Goal: Task Accomplishment & Management: Complete application form

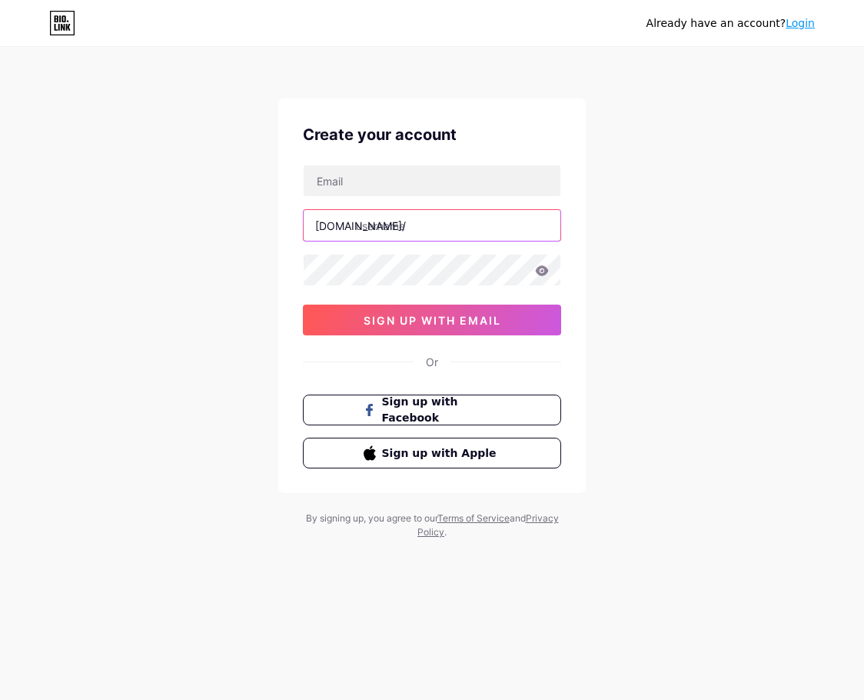
click at [406, 228] on input "text" at bounding box center [432, 225] width 257 height 31
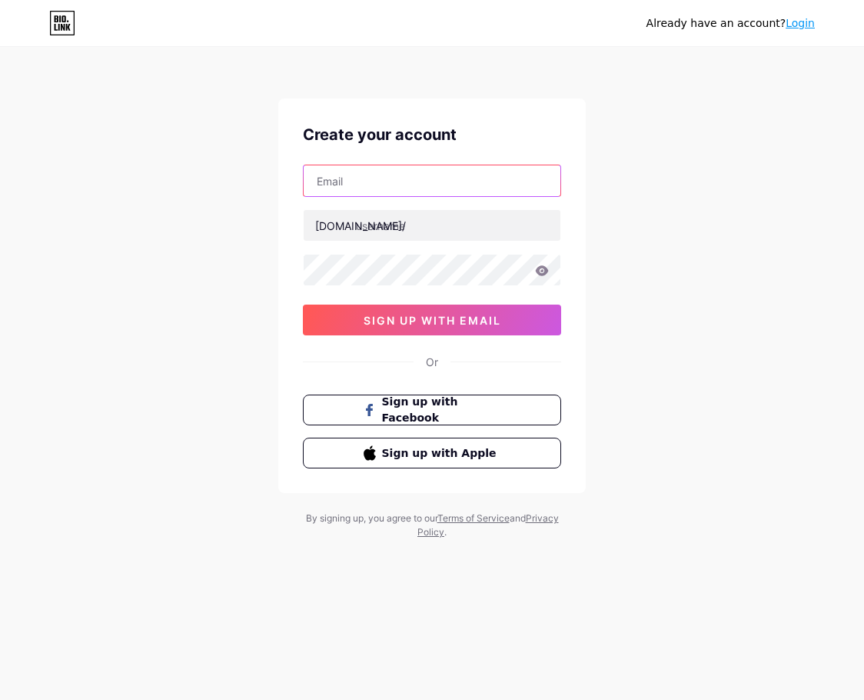
click at [361, 182] on input "text" at bounding box center [432, 180] width 257 height 31
paste input "[EMAIL_ADDRESS][DOMAIN_NAME]"
type input "[EMAIL_ADDRESS][DOMAIN_NAME]"
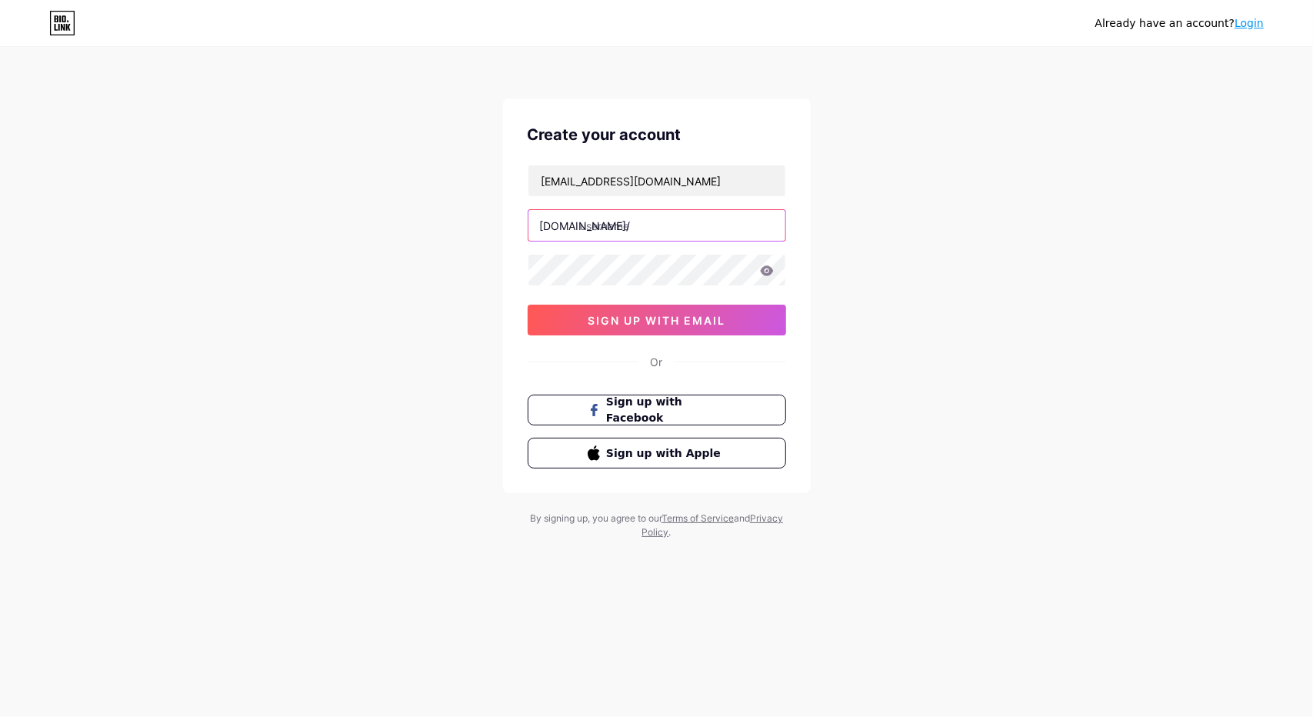
click at [623, 227] on input "text" at bounding box center [656, 225] width 257 height 31
type input "aldawlatv"
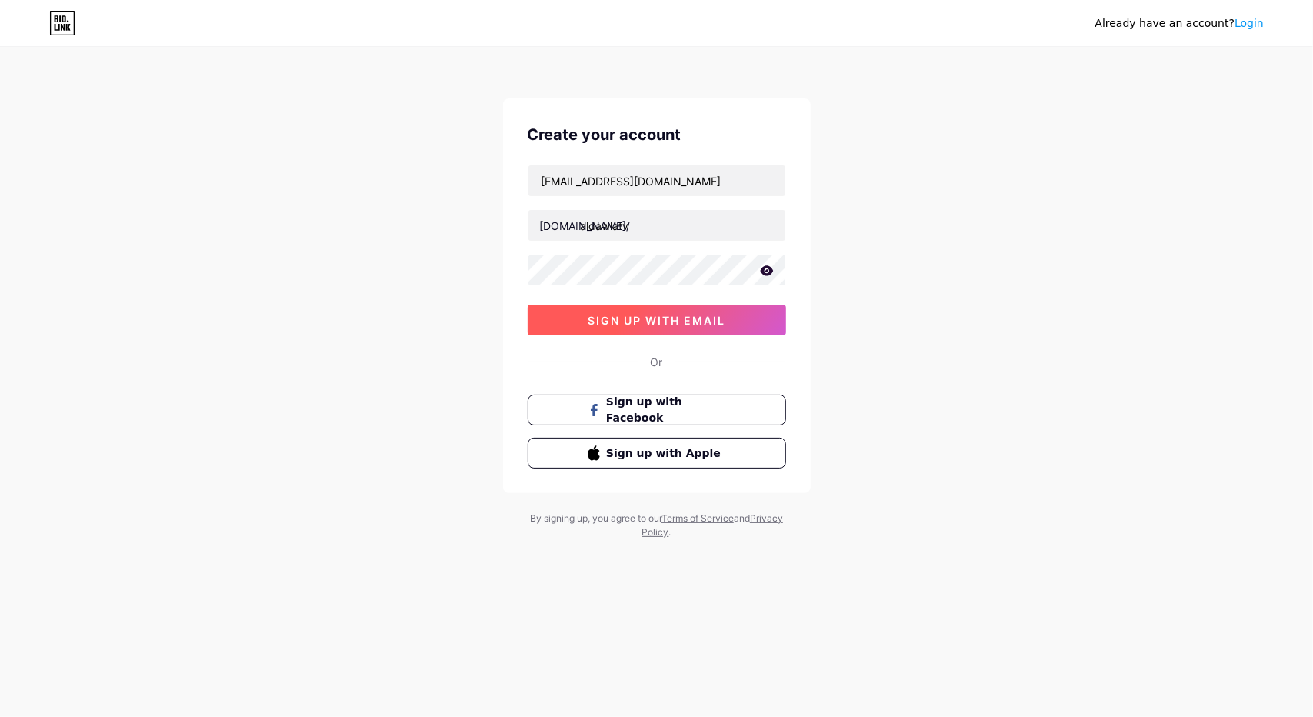
click at [581, 316] on button "sign up with email" at bounding box center [657, 320] width 258 height 31
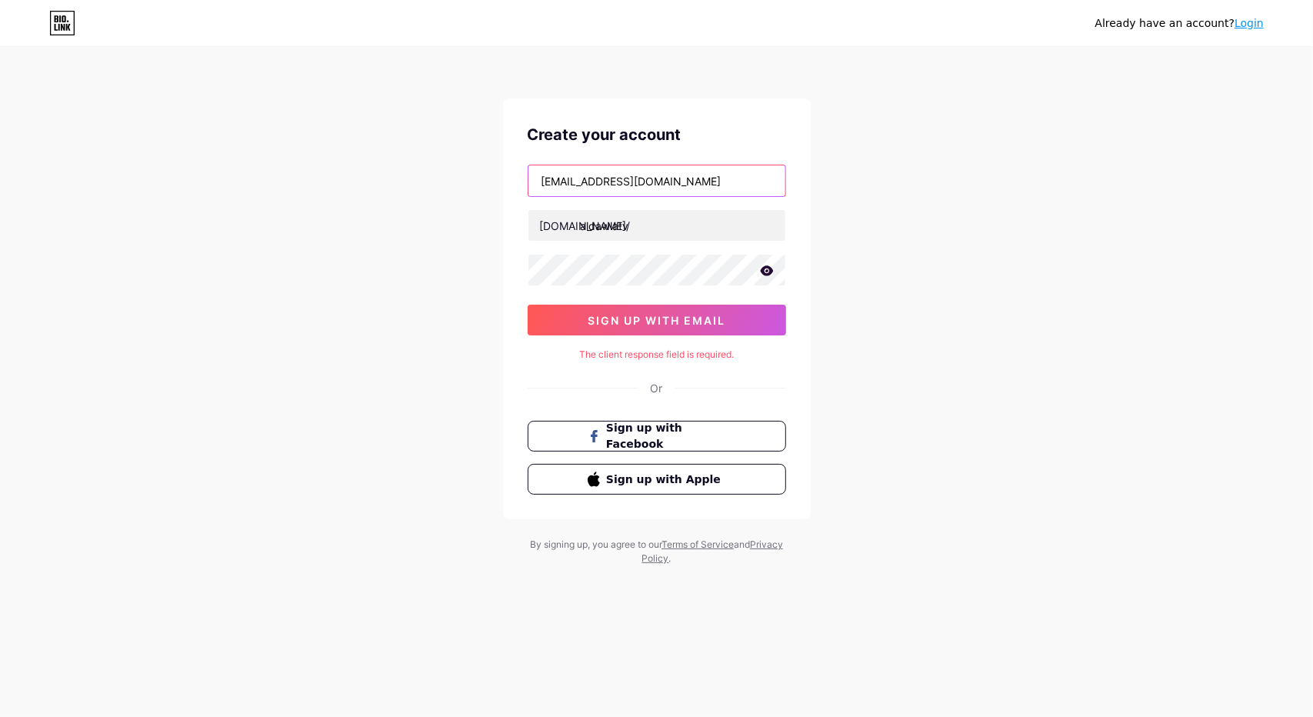
click at [680, 188] on input "[EMAIL_ADDRESS][DOMAIN_NAME]" at bounding box center [656, 180] width 257 height 31
click at [665, 348] on div "The client response field is required." at bounding box center [657, 355] width 258 height 14
click at [771, 271] on icon at bounding box center [766, 270] width 13 height 10
click at [769, 267] on icon at bounding box center [765, 271] width 13 height 11
click at [669, 183] on input "[EMAIL_ADDRESS][DOMAIN_NAME]" at bounding box center [656, 180] width 257 height 31
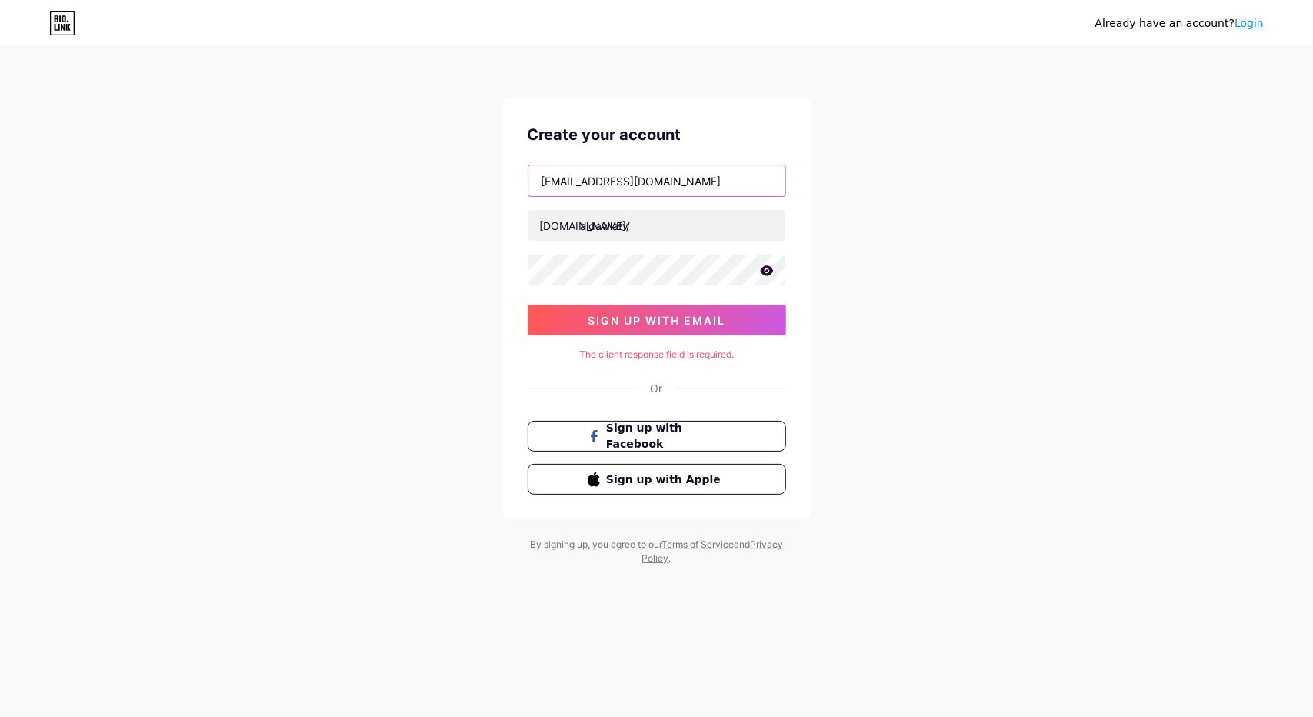
drag, startPoint x: 672, startPoint y: 182, endPoint x: 336, endPoint y: 165, distance: 336.5
click at [336, 165] on div "Already have an account? Login Create your account [EMAIL_ADDRESS][DOMAIN_NAME]…" at bounding box center [656, 307] width 1313 height 614
click at [694, 215] on input "aldawlatv" at bounding box center [656, 225] width 257 height 31
type input "a"
click at [312, 265] on div "Already have an account? Login Create your account [DOMAIN_NAME]/ sign up with …" at bounding box center [656, 307] width 1313 height 614
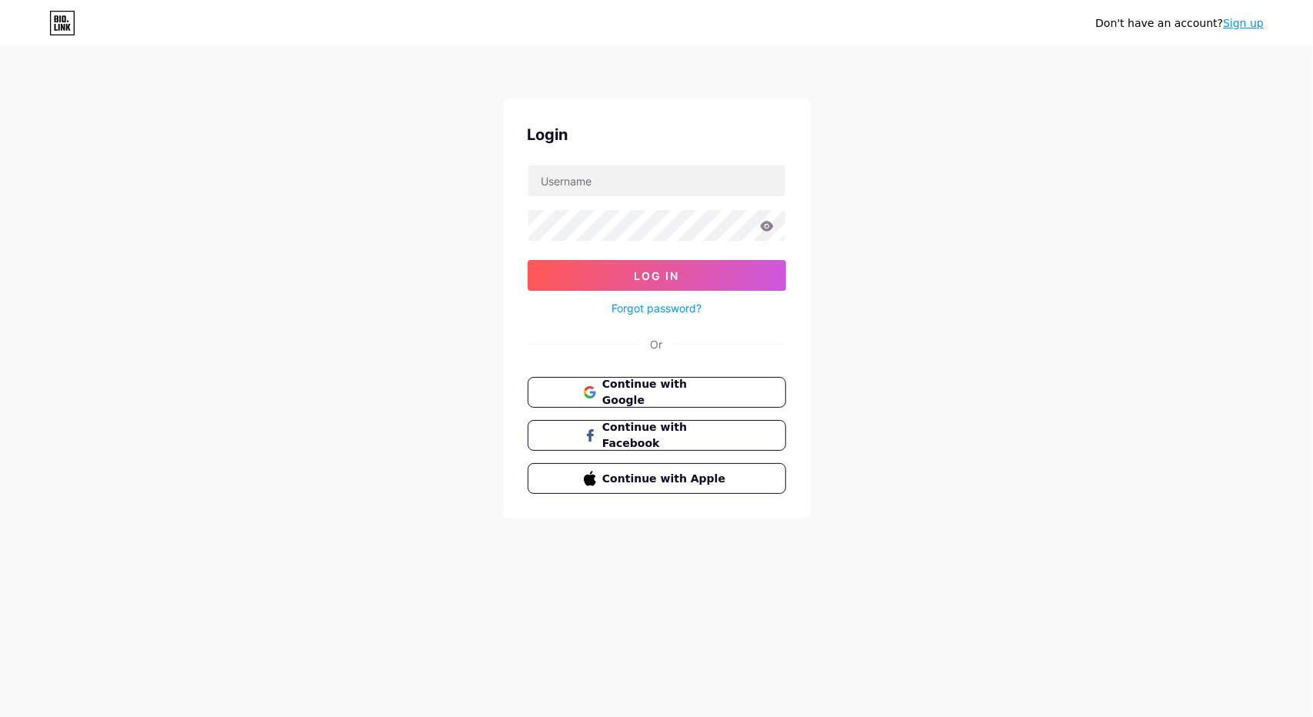
click at [1249, 24] on link "Sign up" at bounding box center [1243, 23] width 41 height 12
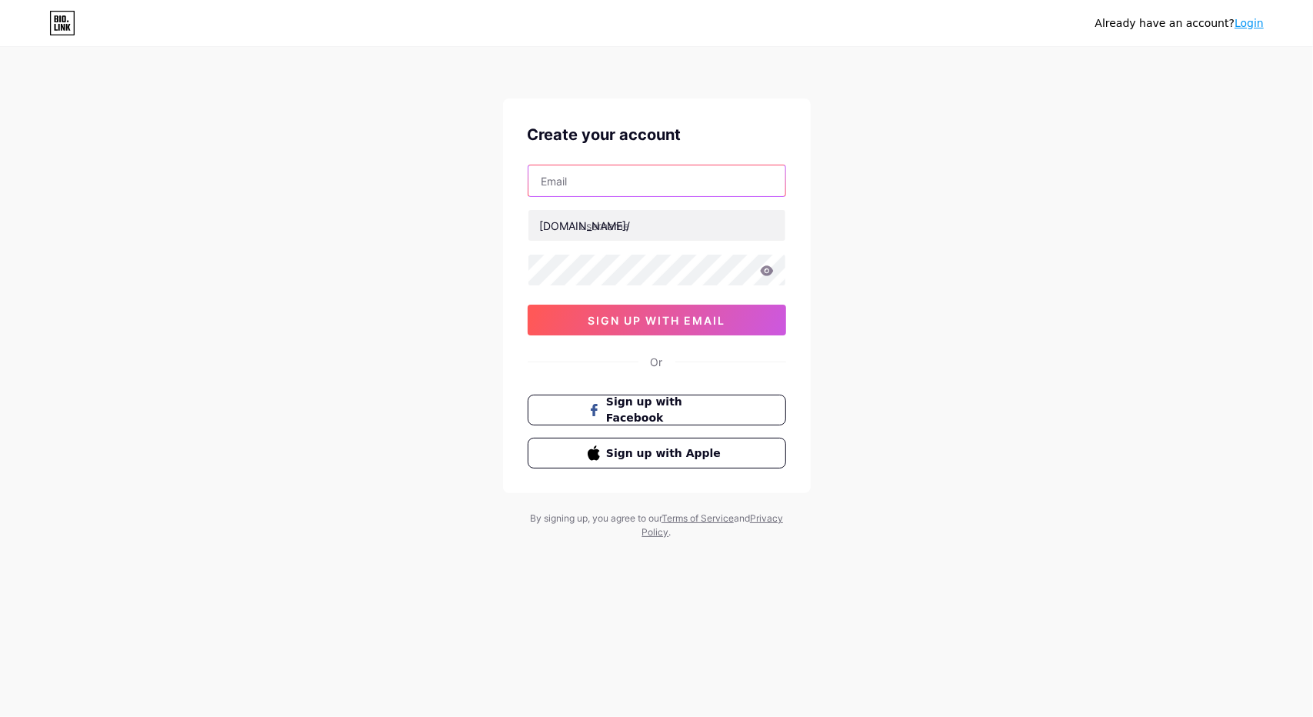
click at [620, 178] on input "text" at bounding box center [656, 180] width 257 height 31
paste input "[EMAIL_ADDRESS][DOMAIN_NAME]"
type input "[EMAIL_ADDRESS][DOMAIN_NAME]"
click at [603, 230] on input "text" at bounding box center [656, 225] width 257 height 31
drag, startPoint x: 588, startPoint y: 182, endPoint x: 533, endPoint y: 183, distance: 54.6
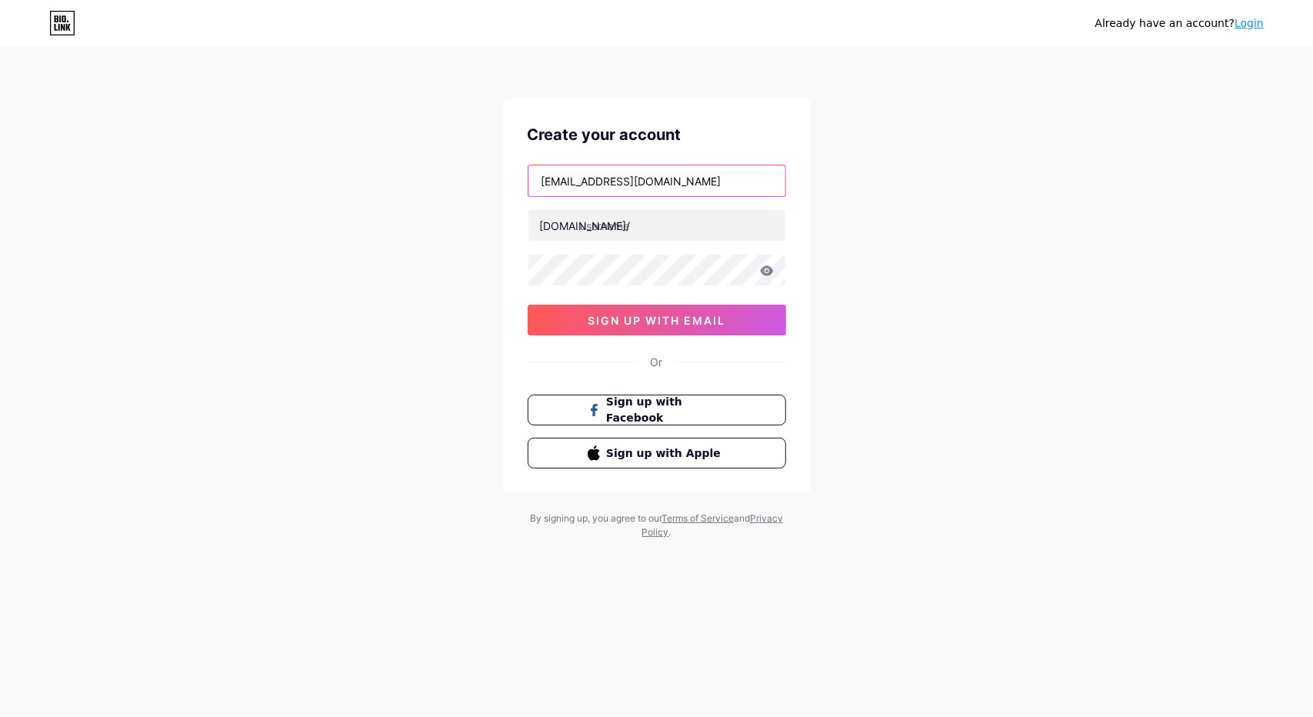
click at [533, 183] on input "[EMAIL_ADDRESS][DOMAIN_NAME]" at bounding box center [656, 180] width 257 height 31
click at [598, 227] on input "text" at bounding box center [656, 225] width 257 height 31
paste input "aldawlatv"
type input "aldawlatv"
click at [771, 267] on icon at bounding box center [766, 270] width 13 height 10
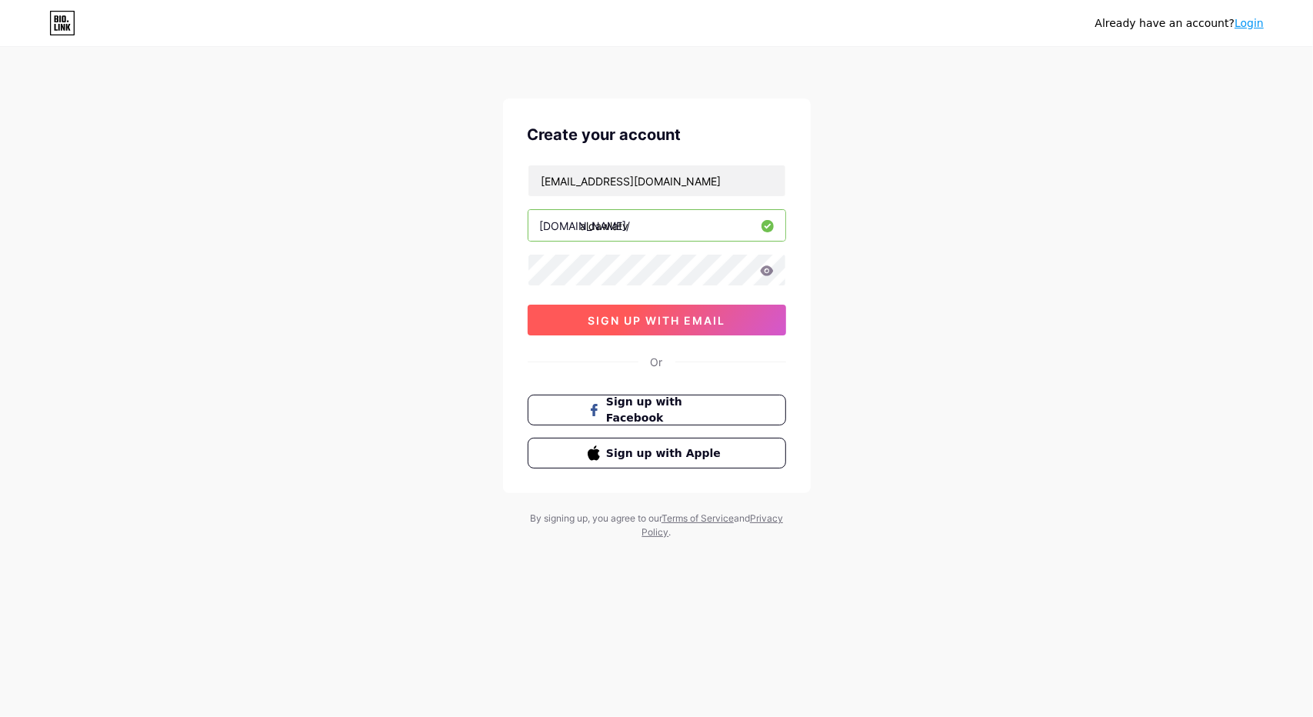
click at [675, 315] on span "sign up with email" at bounding box center [657, 320] width 138 height 13
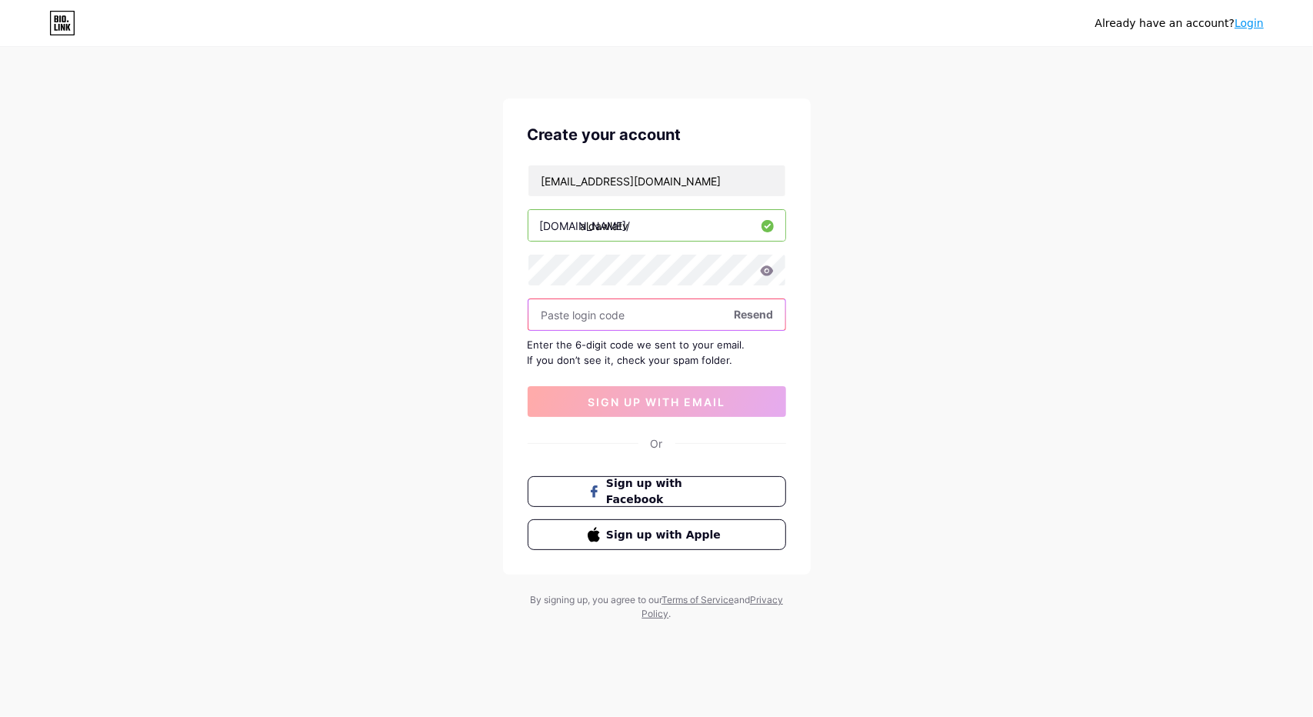
click at [635, 318] on input "text" at bounding box center [656, 314] width 257 height 31
paste input "594233"
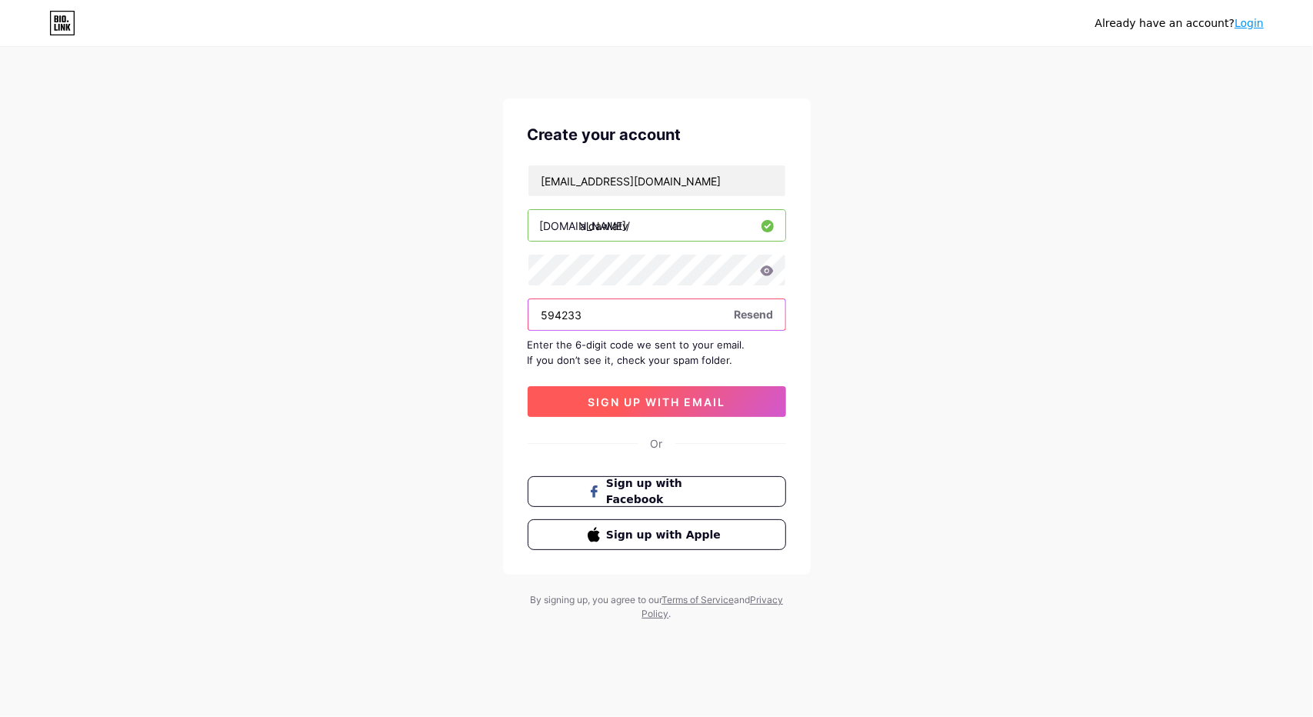
type input "594233"
click at [650, 397] on span "sign up with email" at bounding box center [657, 401] width 138 height 13
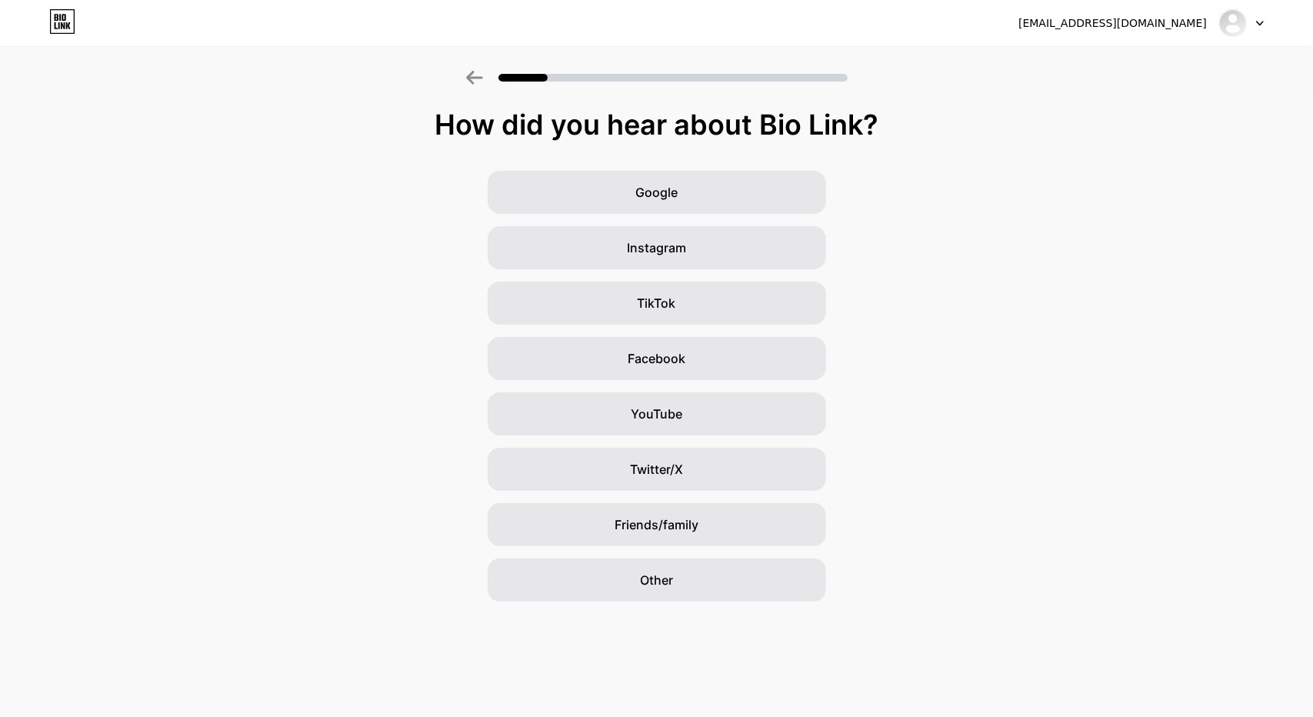
click at [1069, 231] on div "Google Instagram TikTok Facebook YouTube Twitter/X Friends/family Other" at bounding box center [656, 386] width 1313 height 431
click at [664, 586] on span "Other" at bounding box center [656, 580] width 33 height 18
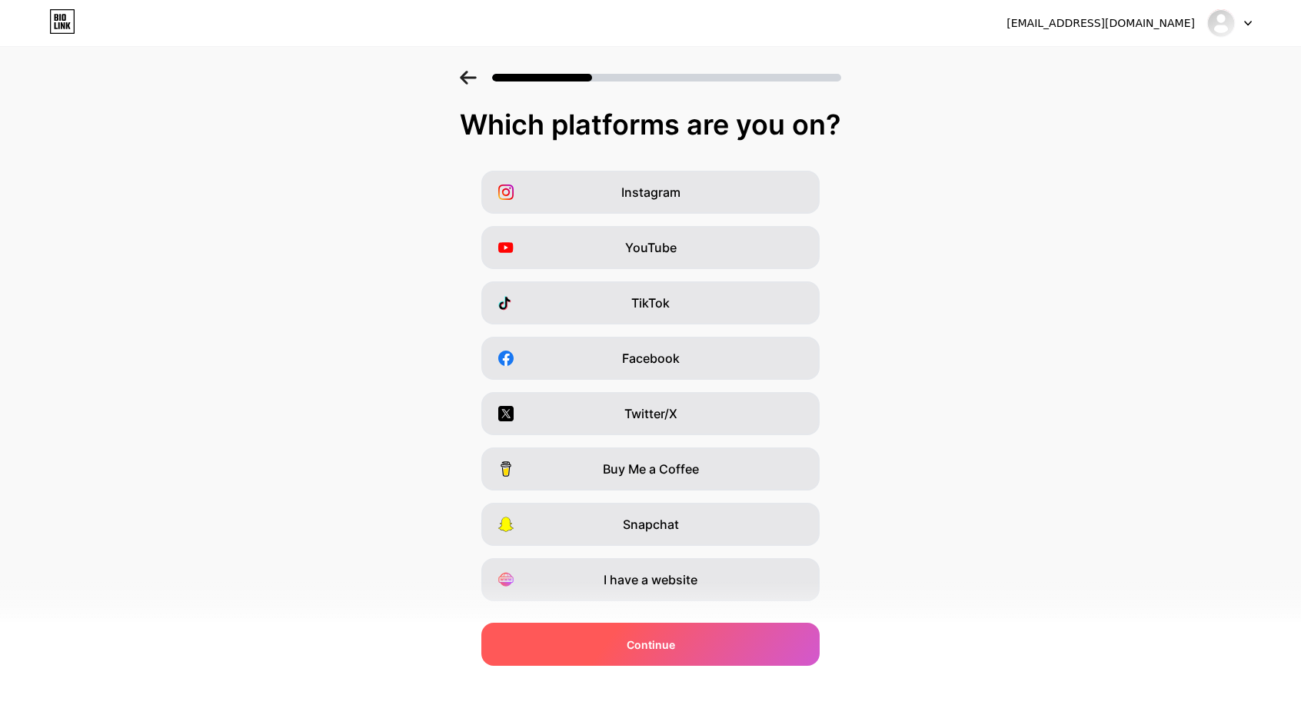
click at [641, 634] on div "Continue" at bounding box center [650, 644] width 338 height 43
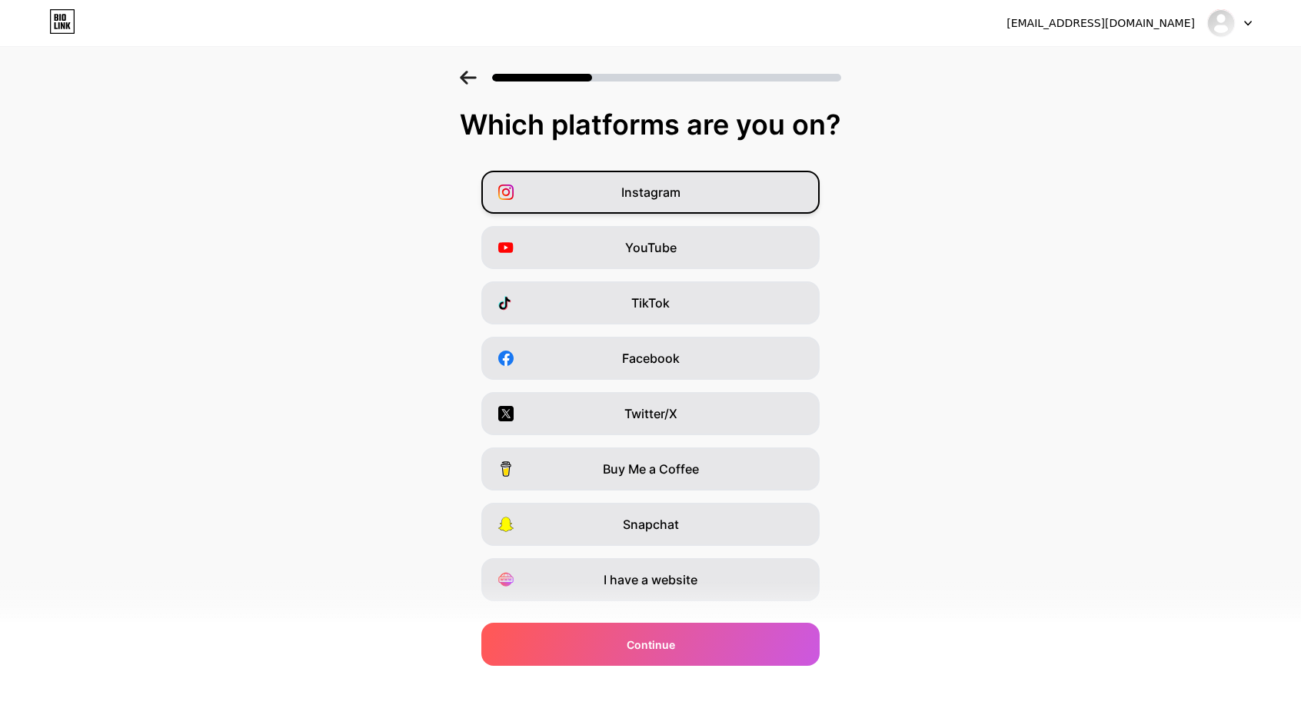
click at [614, 193] on div "Instagram" at bounding box center [650, 192] width 338 height 43
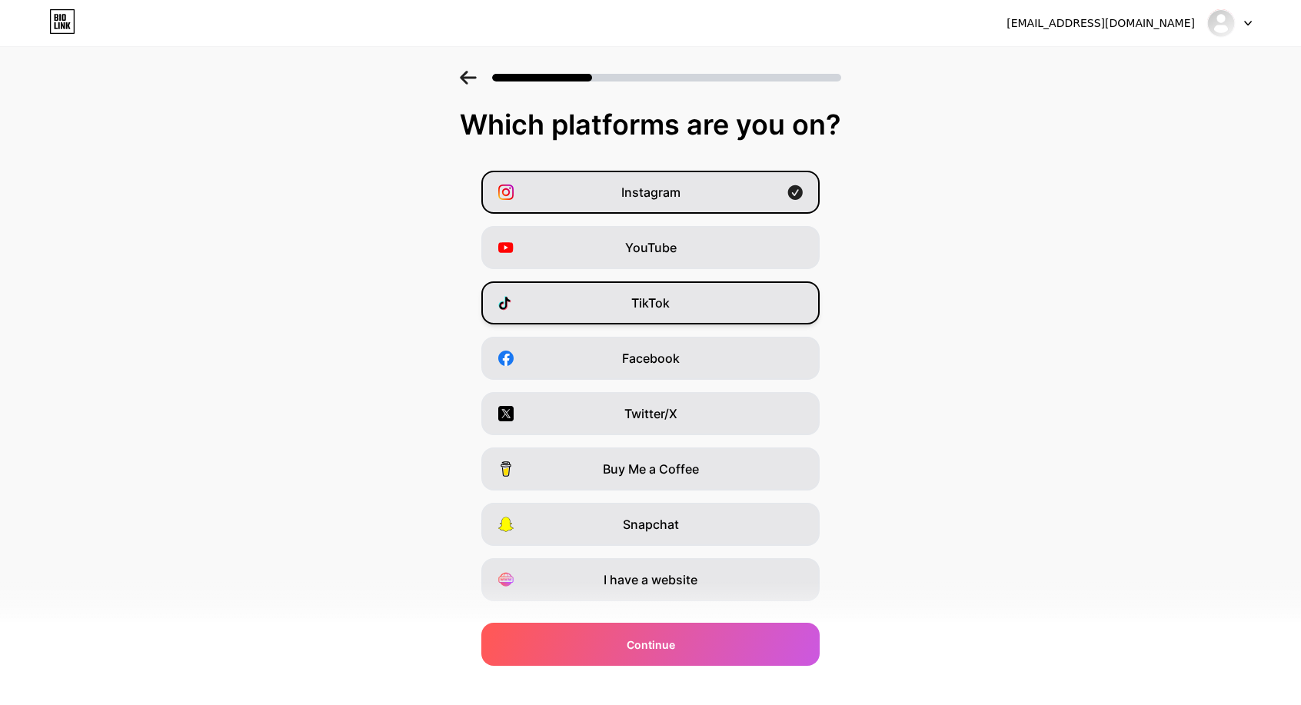
click at [638, 308] on span "TikTok" at bounding box center [650, 303] width 38 height 18
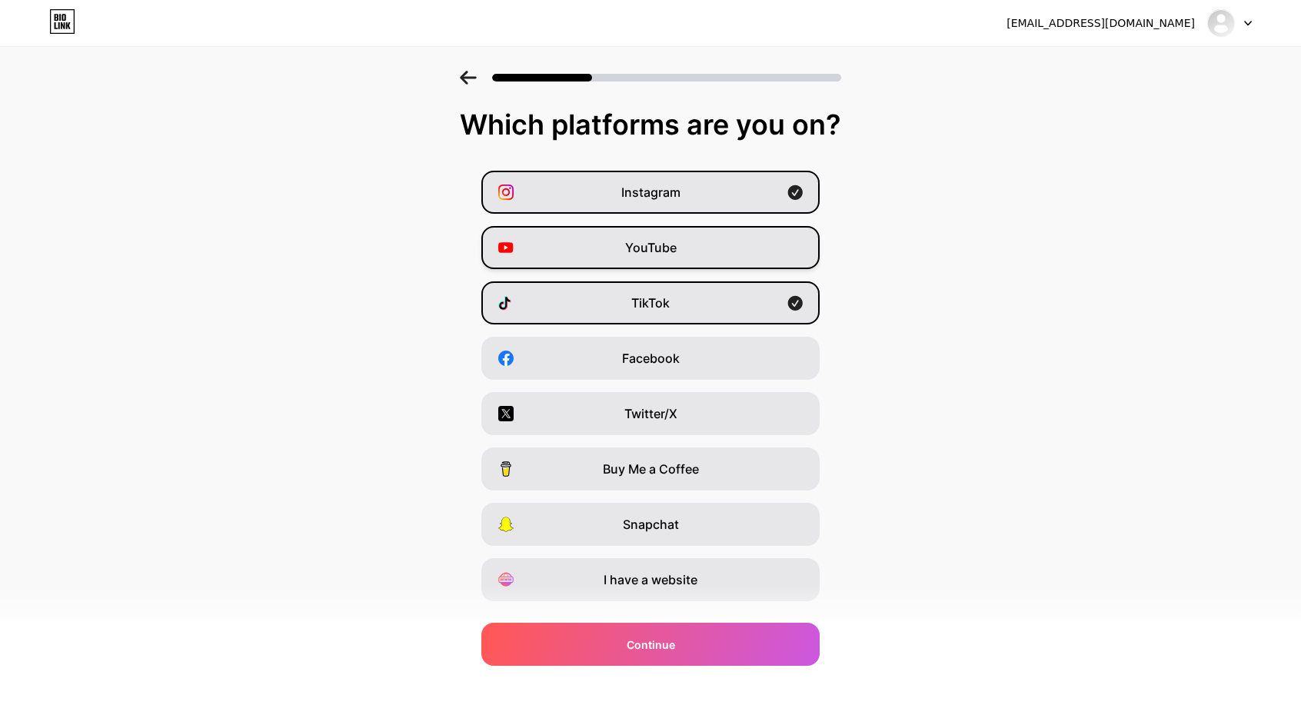
click at [664, 245] on span "YouTube" at bounding box center [651, 247] width 52 height 18
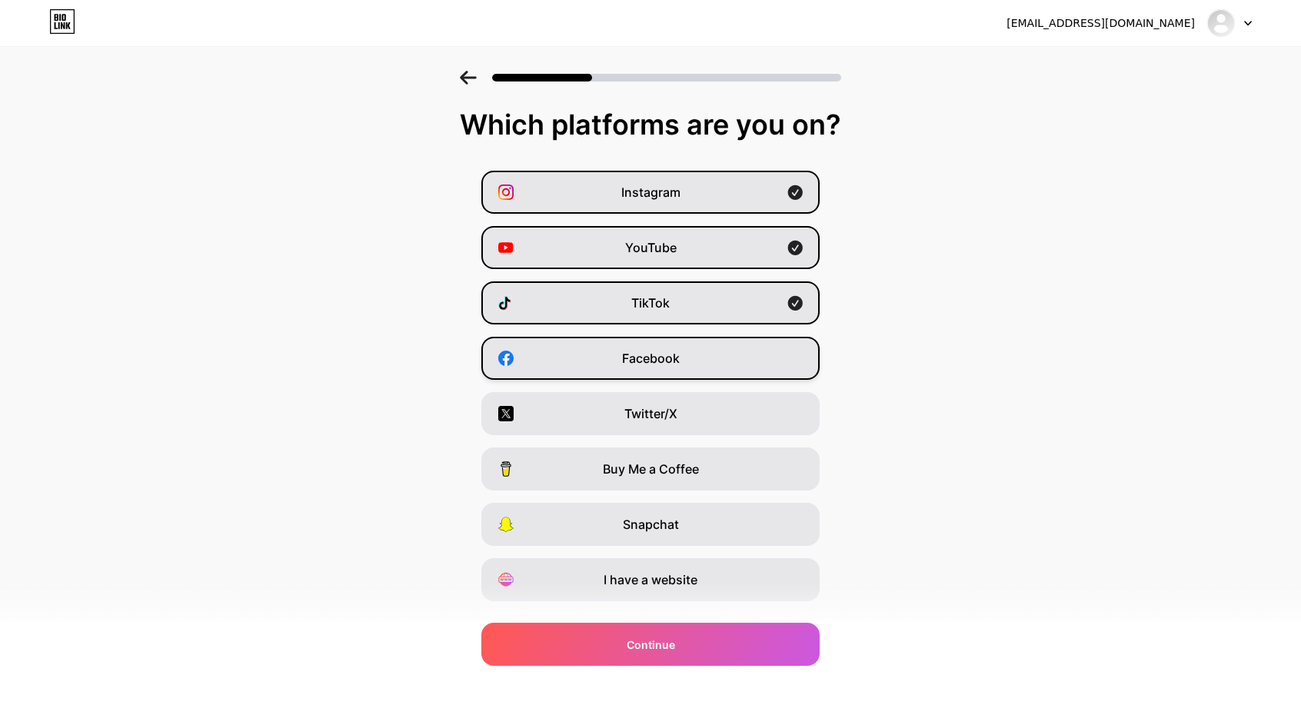
click at [634, 356] on span "Facebook" at bounding box center [651, 358] width 58 height 18
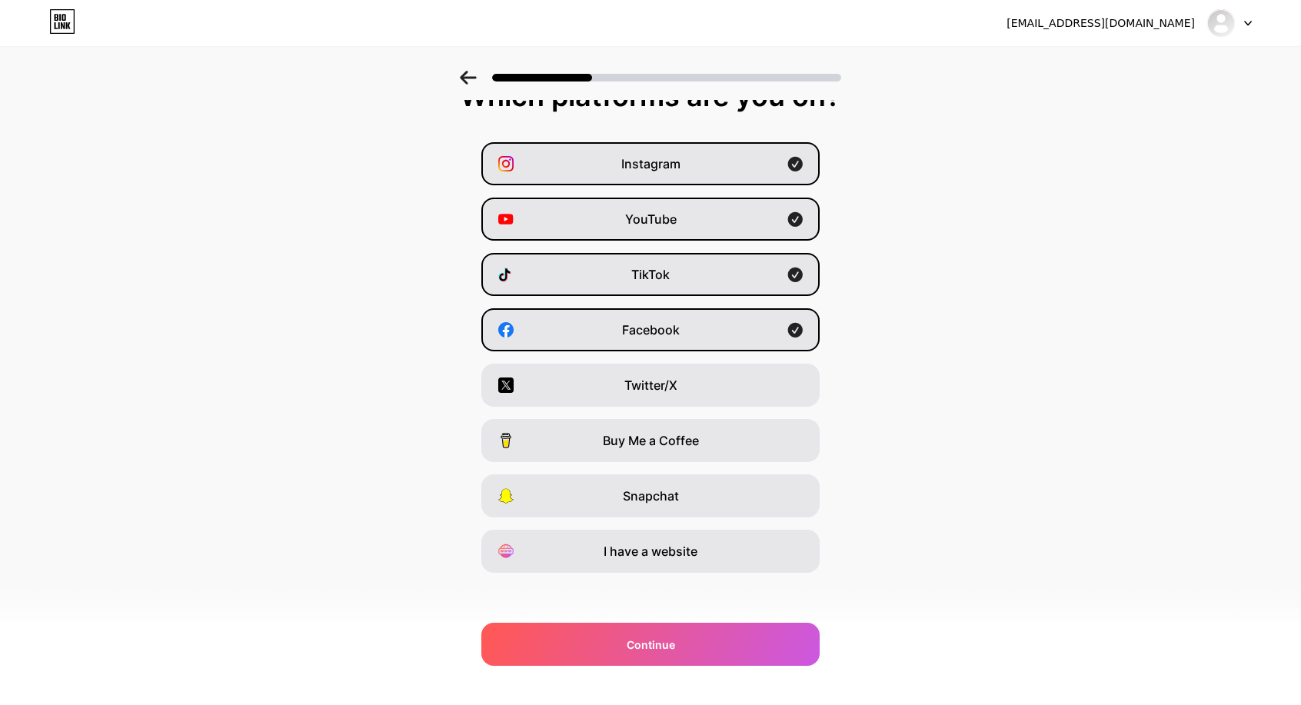
scroll to position [35, 0]
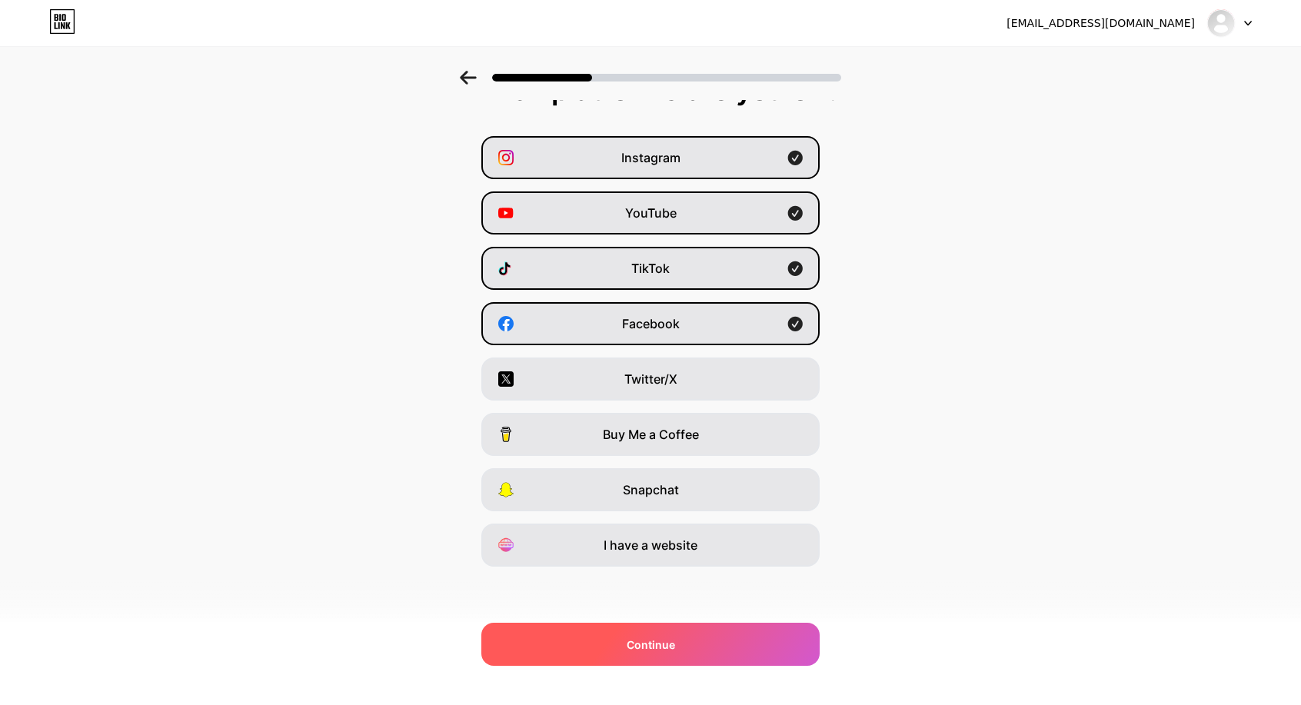
click at [675, 641] on span "Continue" at bounding box center [651, 645] width 48 height 16
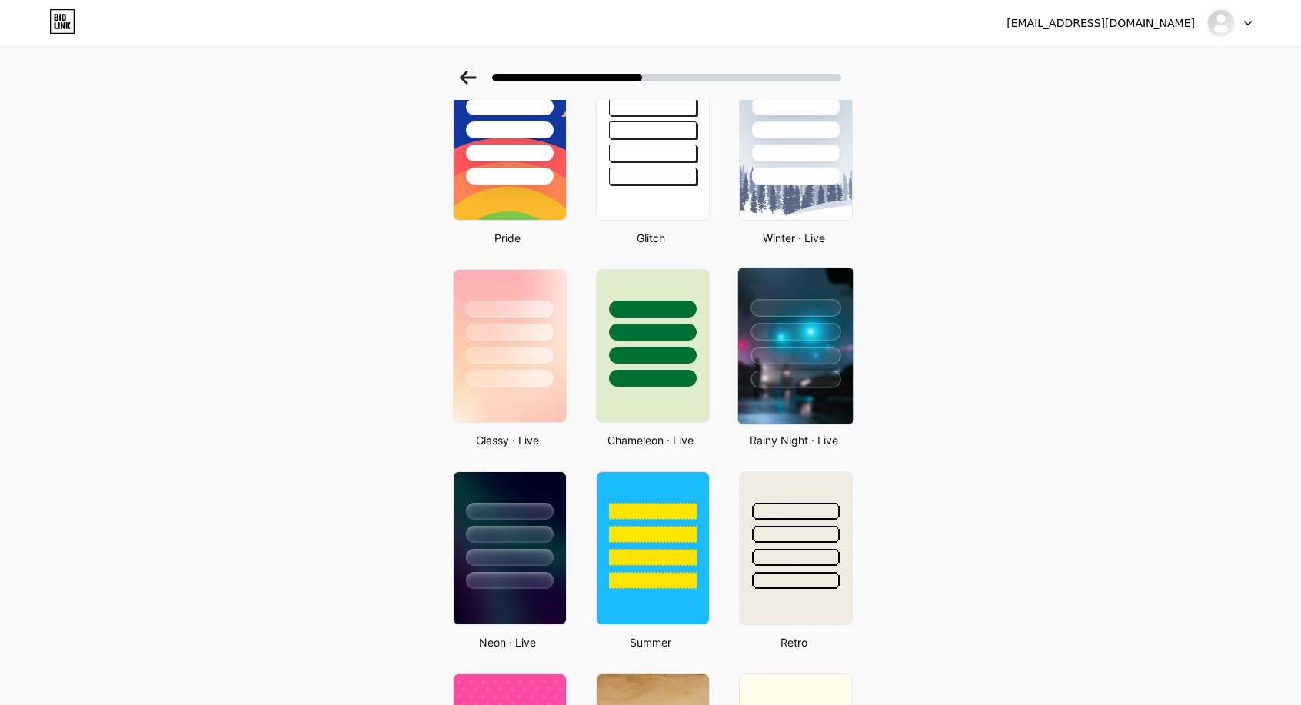
scroll to position [384, 0]
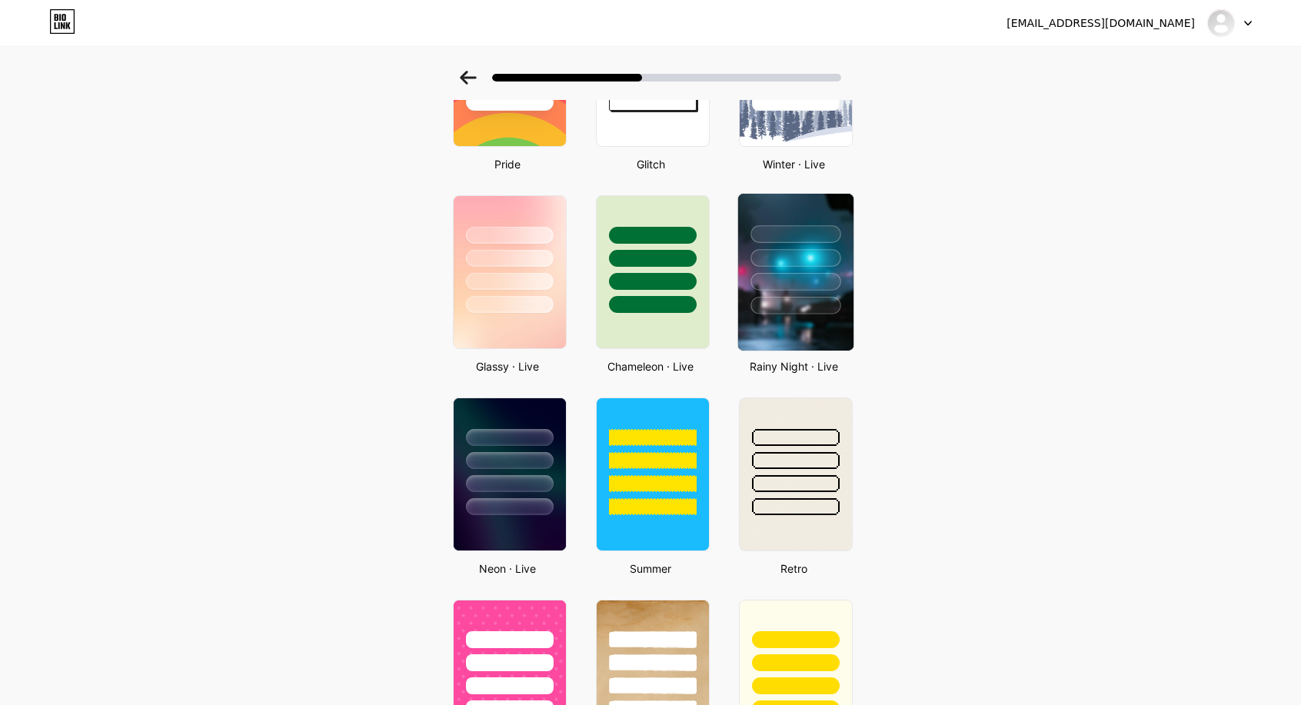
click at [792, 288] on div at bounding box center [796, 282] width 90 height 18
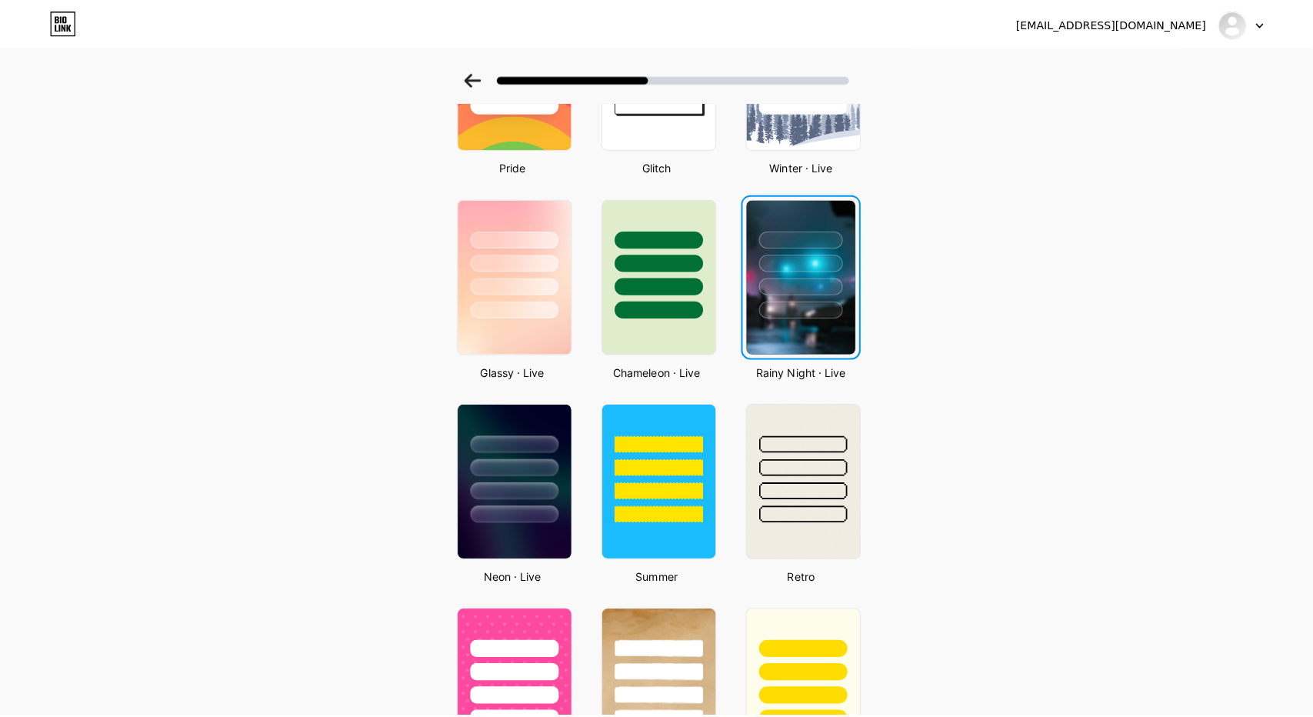
scroll to position [0, 0]
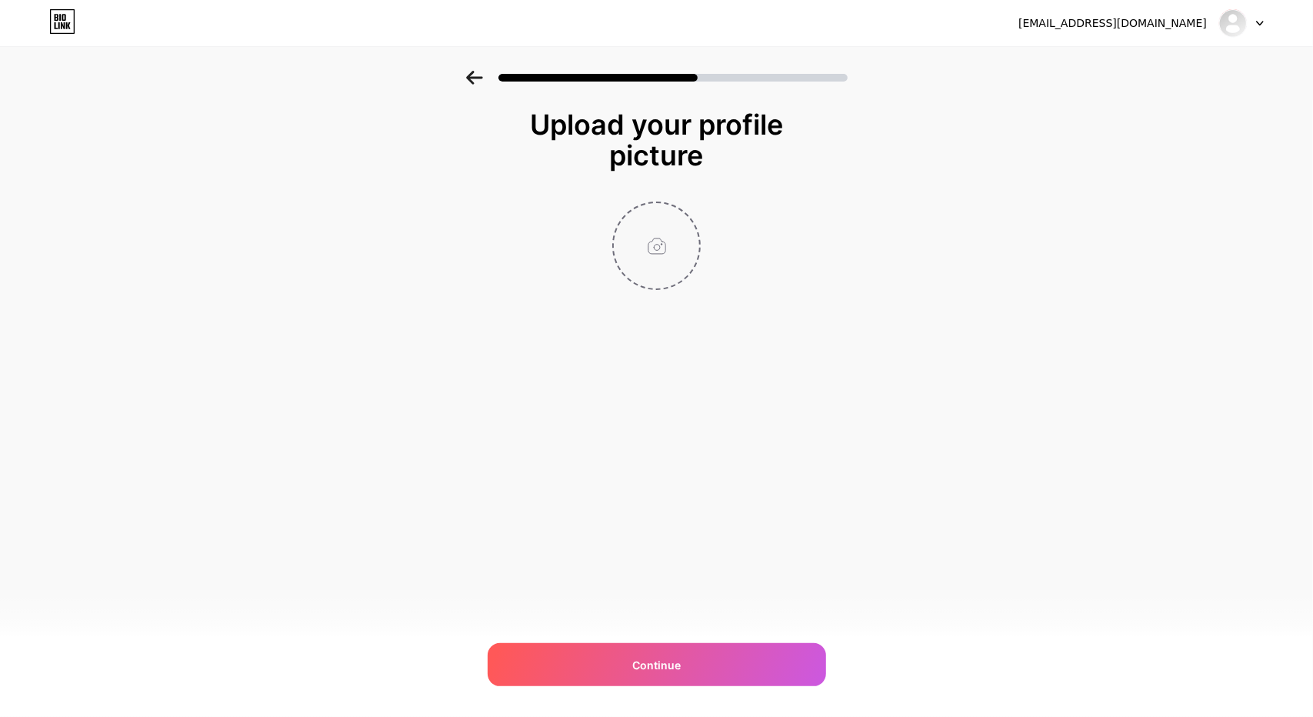
click at [652, 218] on input "file" at bounding box center [656, 245] width 85 height 85
type input "C:\fakepath\475998394_646611961044026_625569448894740217_n.jpg"
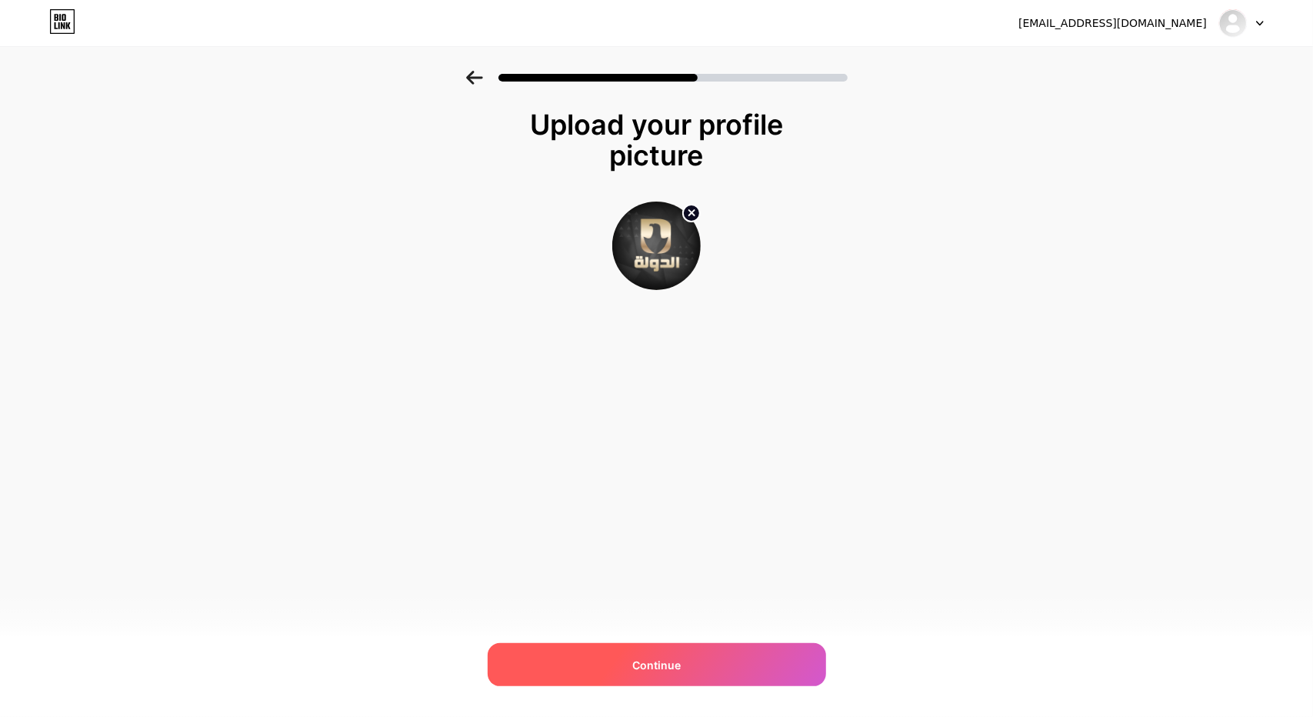
click at [664, 672] on span "Continue" at bounding box center [656, 665] width 48 height 16
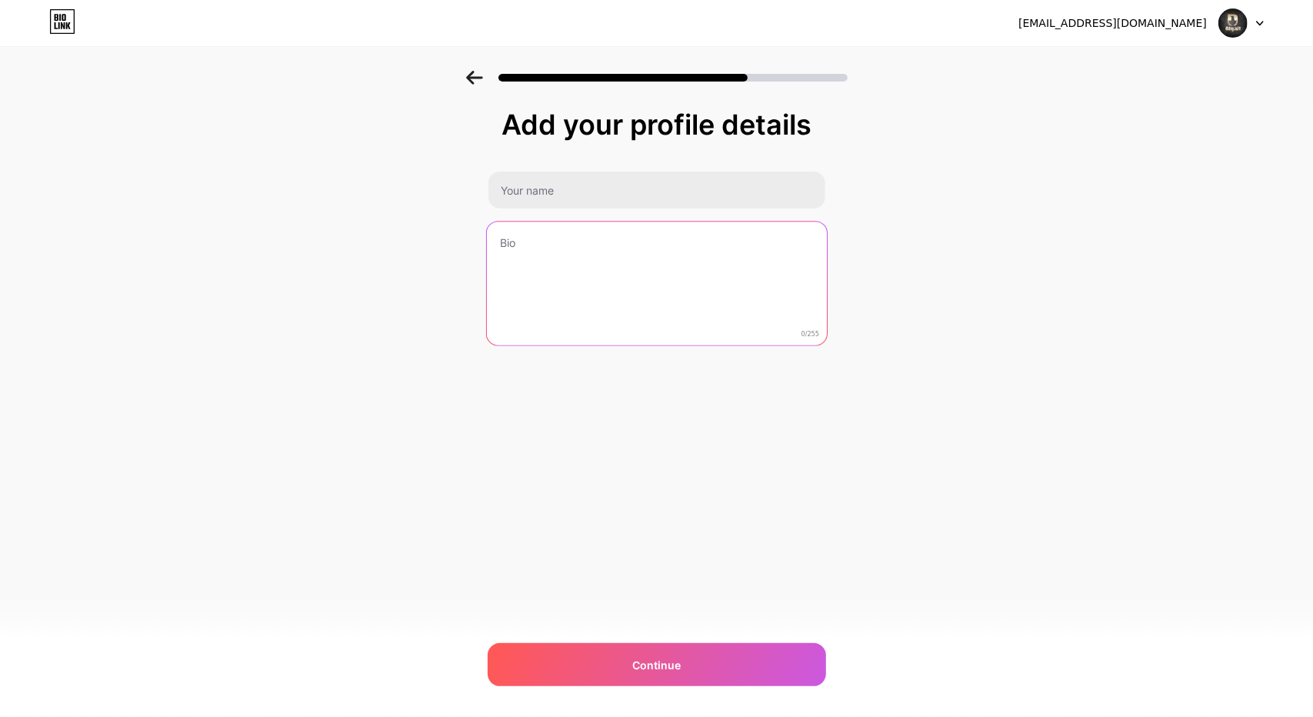
click at [581, 261] on textarea at bounding box center [656, 283] width 340 height 125
paste textarea "قناة الدولة ....قناة فضائية عراقية عامة تاتيكم على التردد 12688 V نايل سات قناة…"
click at [647, 242] on textarea "قناة الدولة ....قناة فضائية عراقية عامة تاتيكم على التردد 12688 V نايل سات قناة…" at bounding box center [656, 283] width 340 height 125
click at [589, 275] on textarea "قناة الدولة ....قناة فضائية عراقية عامة تاتيكم على التردد 12688 V نايل سات قناة…" at bounding box center [656, 283] width 340 height 125
paste textarea "فضائية عراقية عامة تاتيكم على التردد 12688 V نايل سات"
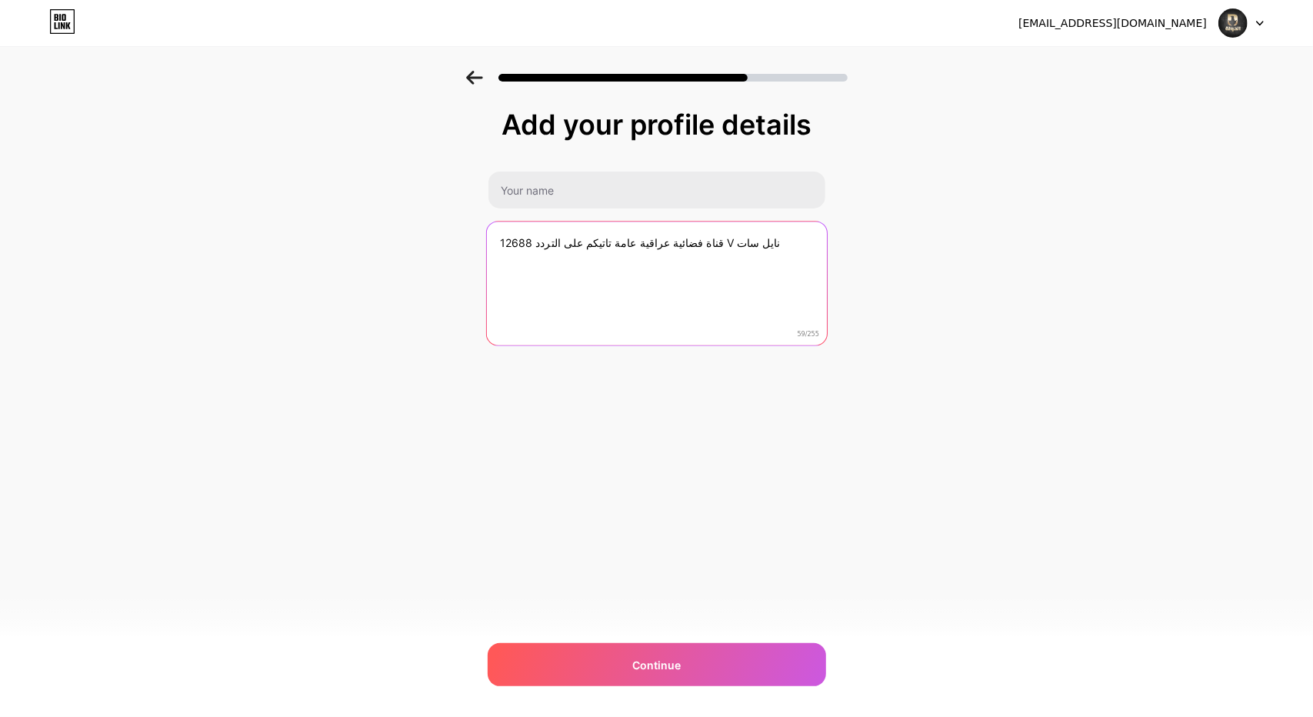
type textarea "قناة فضائية عراقية عامة تاتيكم على التردد 12688 V نايل سات"
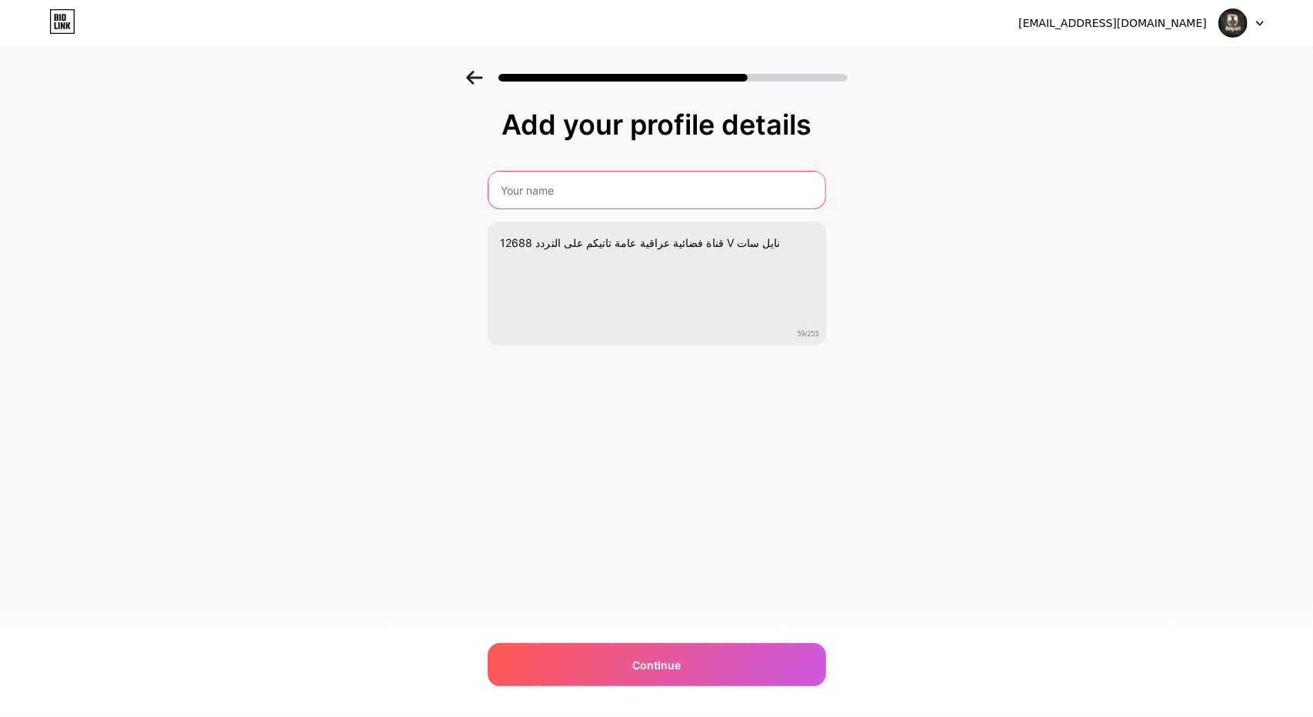
click at [617, 186] on input "text" at bounding box center [656, 189] width 337 height 37
paste input "قناة الدولة الفضائية"
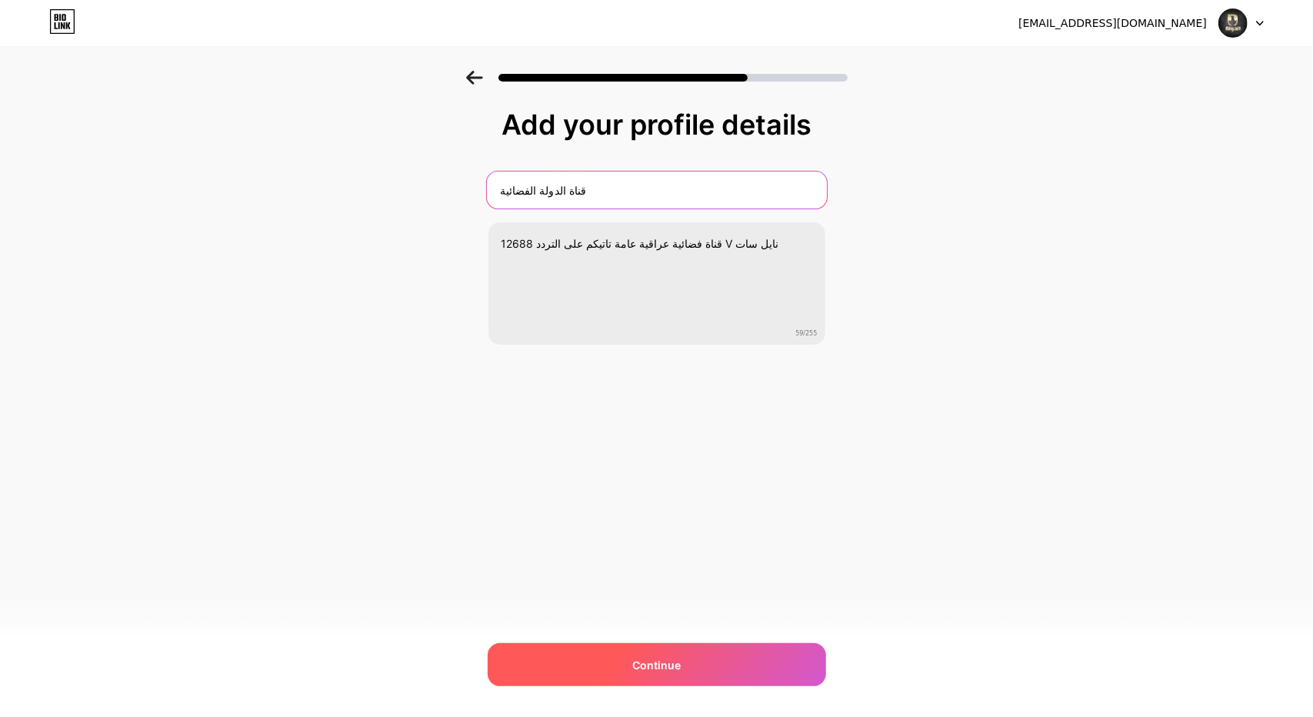
type input "قناة الدولة الفضائية"
click at [589, 653] on div "Continue" at bounding box center [657, 664] width 338 height 43
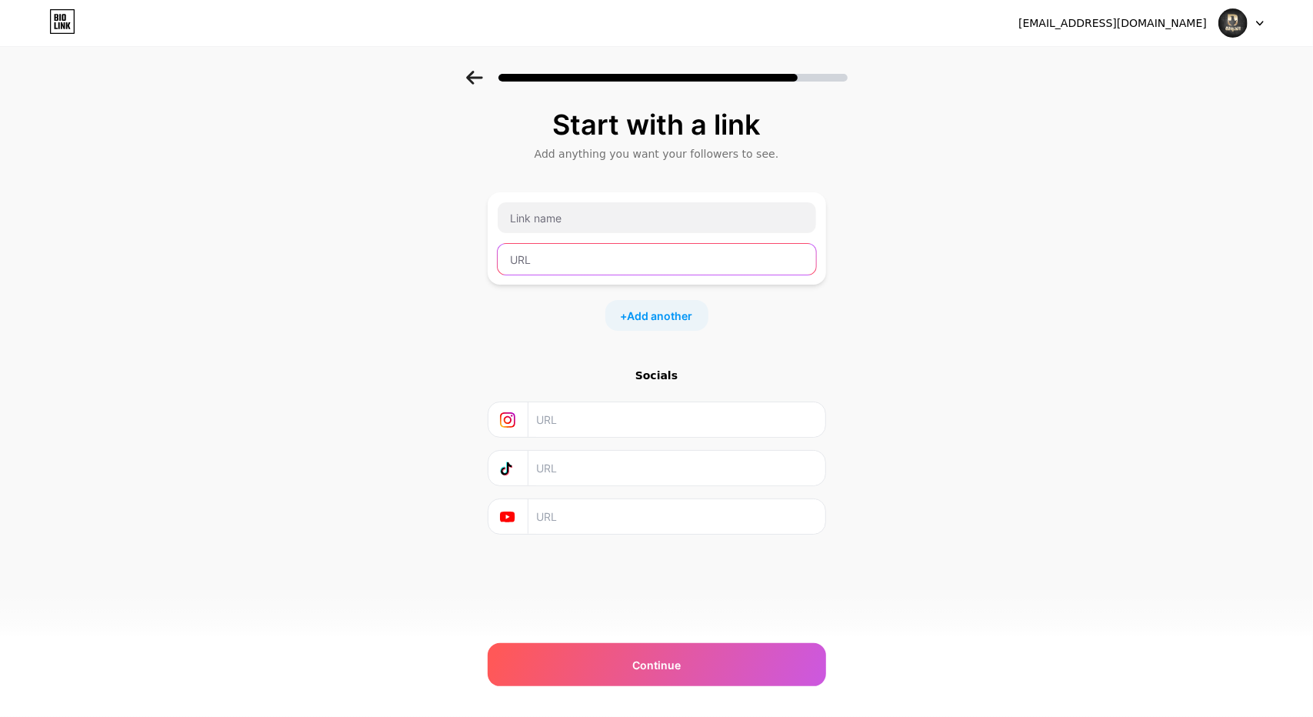
click at [529, 256] on input "text" at bounding box center [657, 259] width 318 height 31
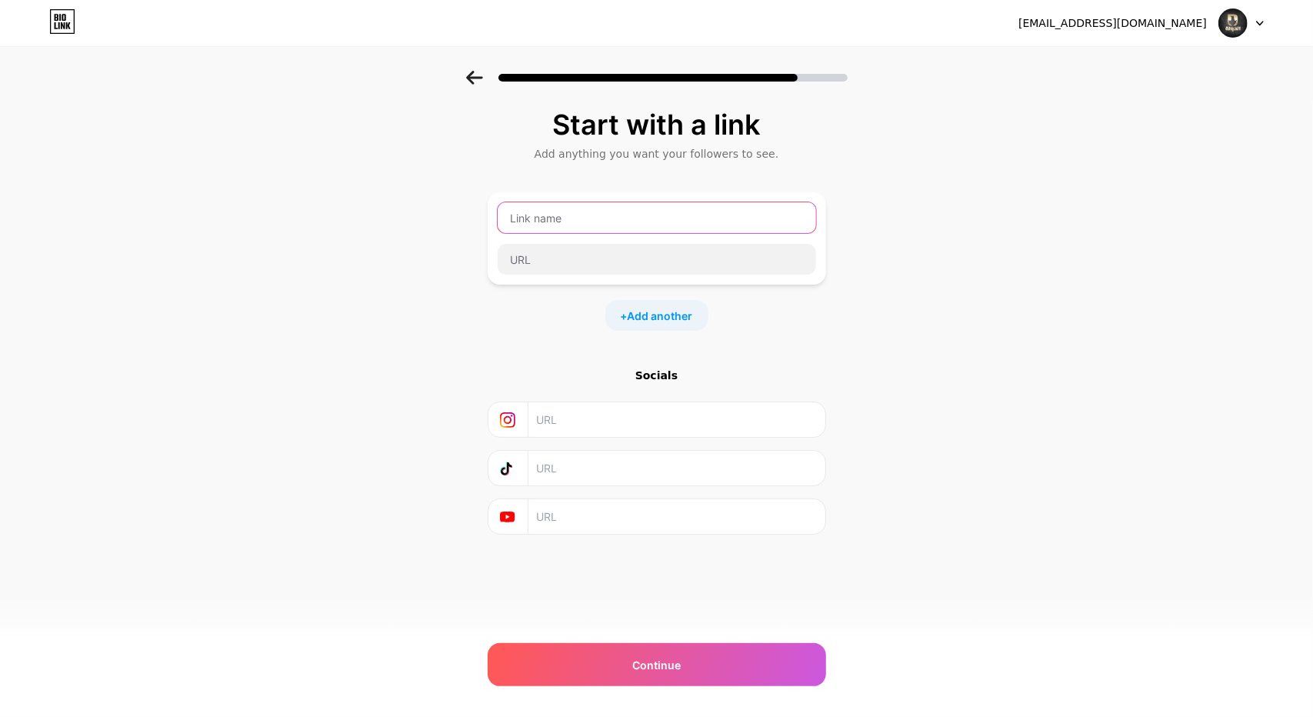
click at [630, 218] on input "text" at bounding box center [657, 217] width 318 height 31
type input "ش"
type input "aldawlatv"
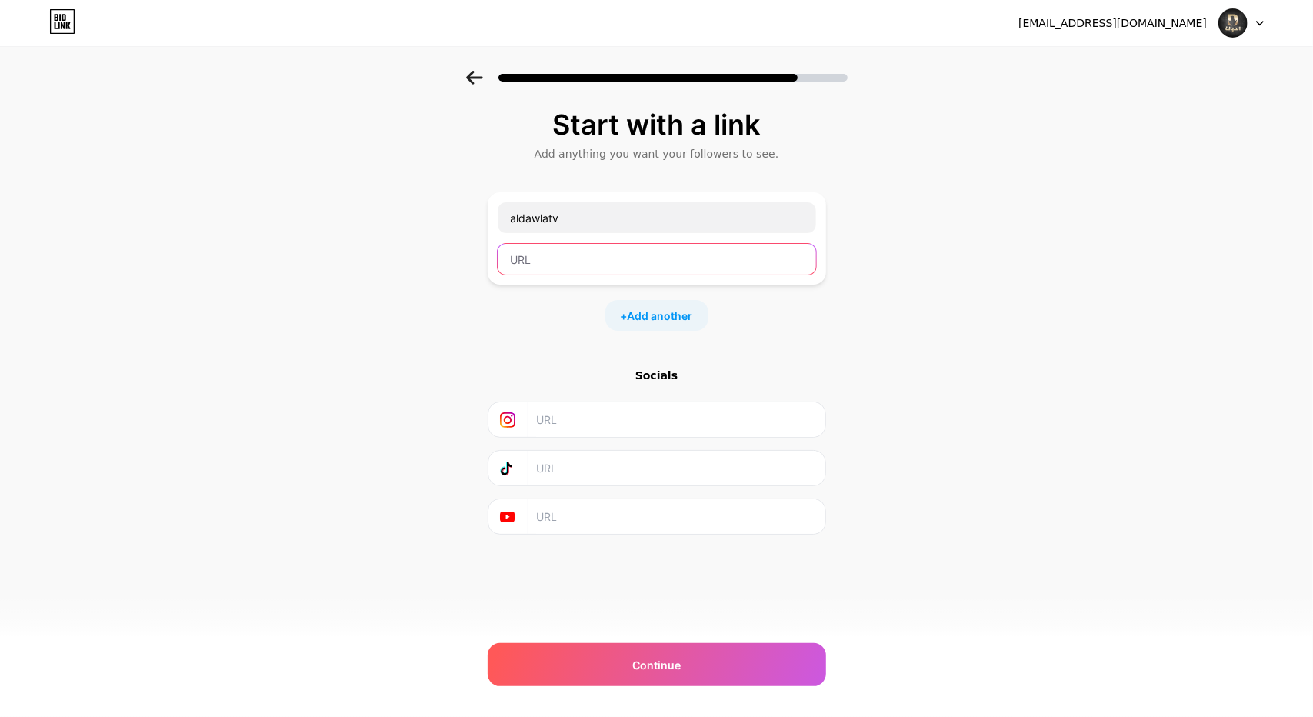
click at [535, 261] on input "text" at bounding box center [657, 259] width 318 height 31
type input "aldawlatv"
click at [543, 422] on input "text" at bounding box center [675, 419] width 279 height 35
click at [657, 310] on span "Add another" at bounding box center [659, 316] width 65 height 16
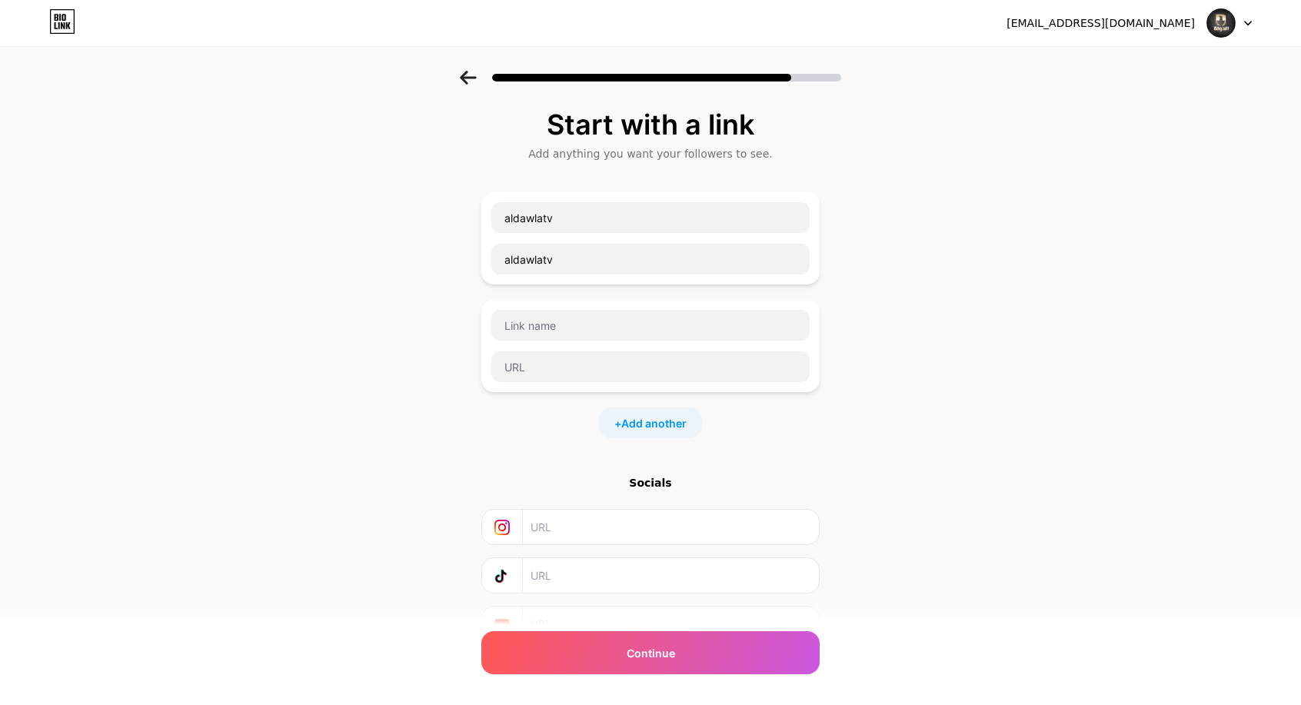
click at [471, 85] on div at bounding box center [650, 73] width 1301 height 54
click at [477, 71] on icon at bounding box center [468, 78] width 17 height 14
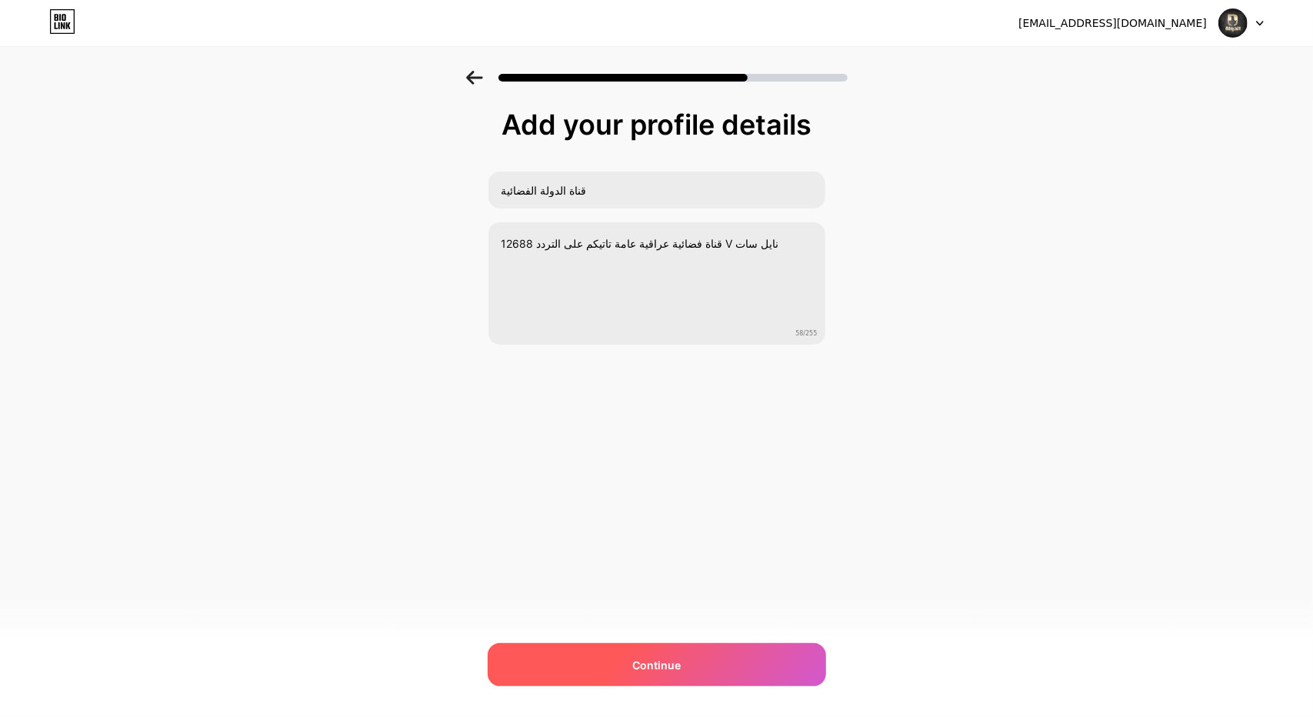
click at [640, 664] on span "Continue" at bounding box center [656, 665] width 48 height 16
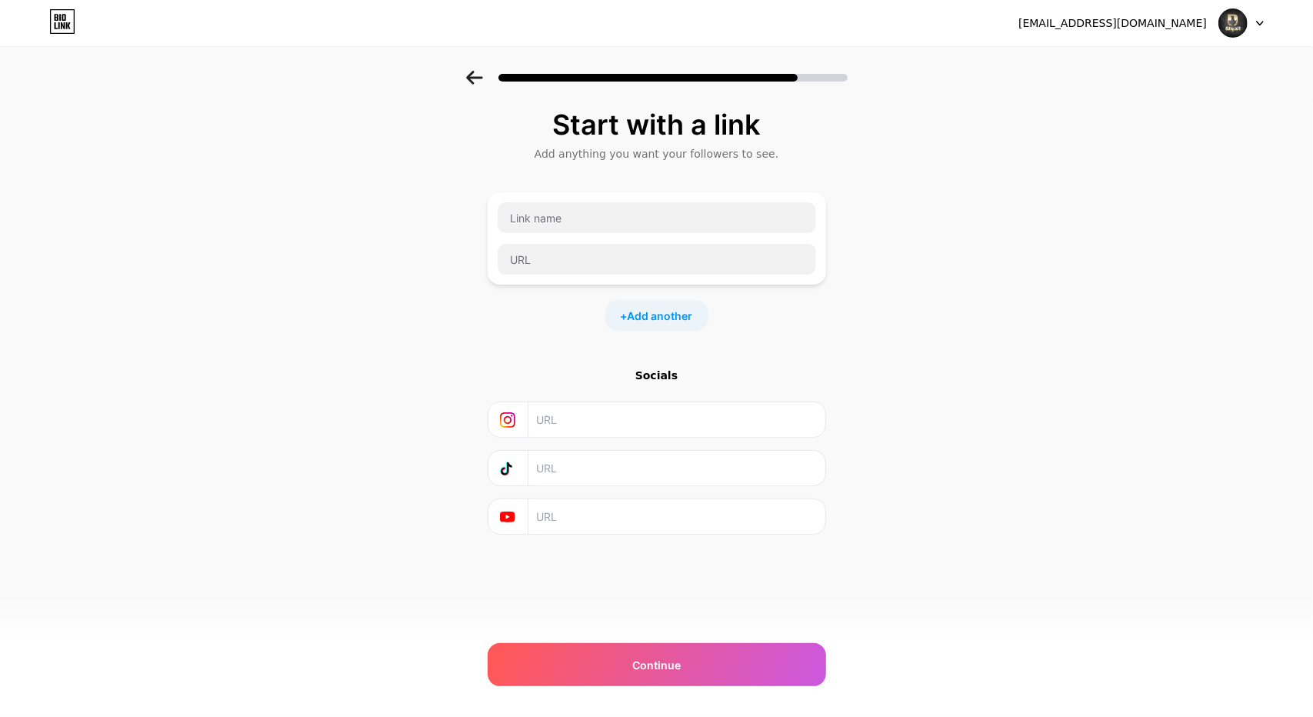
click at [561, 421] on input "text" at bounding box center [675, 419] width 279 height 35
click at [555, 471] on input "text" at bounding box center [675, 468] width 279 height 35
click at [588, 473] on input "text" at bounding box center [675, 468] width 279 height 35
paste input "https://www.tiktok.com/@aldawlatv?lang=ar&is_from_webapp=1&sender_device=mobile…"
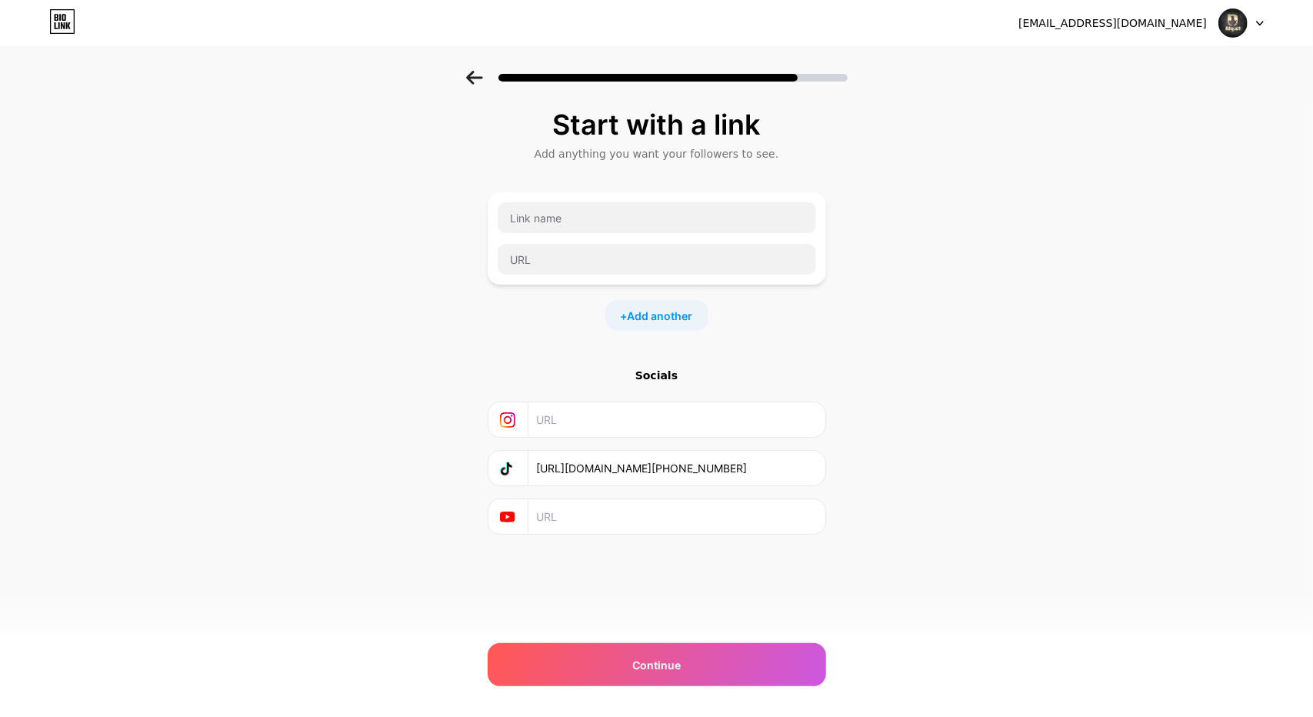
type input "https://www.tiktok.com/@aldawlatv?lang=ar&is_from_webapp=1&sender_device=mobile…"
click at [555, 421] on input "text" at bounding box center [675, 419] width 279 height 35
paste input "https://www.instagram.com/aldawlatv?igsh=dWR0cGZwaTFpbnI="
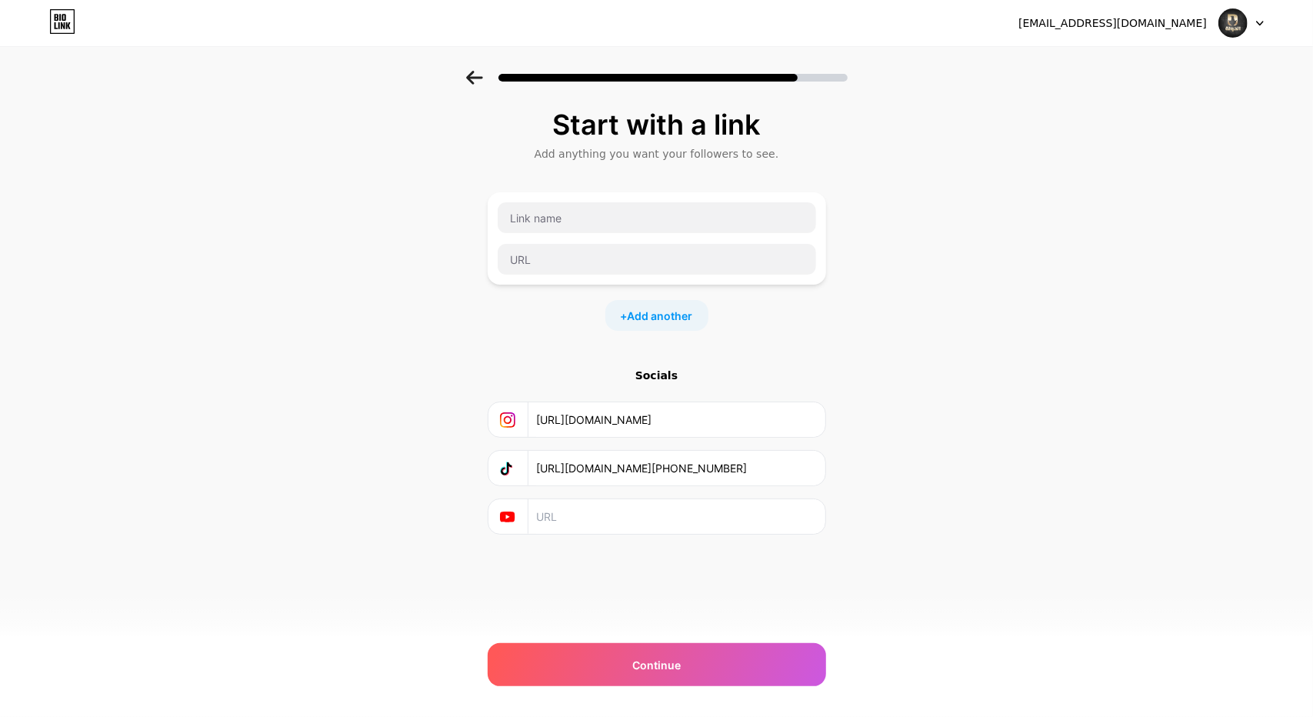
type input "https://www.instagram.com/aldawlatv?igsh=dWR0cGZwaTFpbnI="
click at [554, 514] on input "text" at bounding box center [675, 516] width 279 height 35
paste input "https://youtube.com/@aldawlatv?si=YzwlRKSgqmzt1Omt"
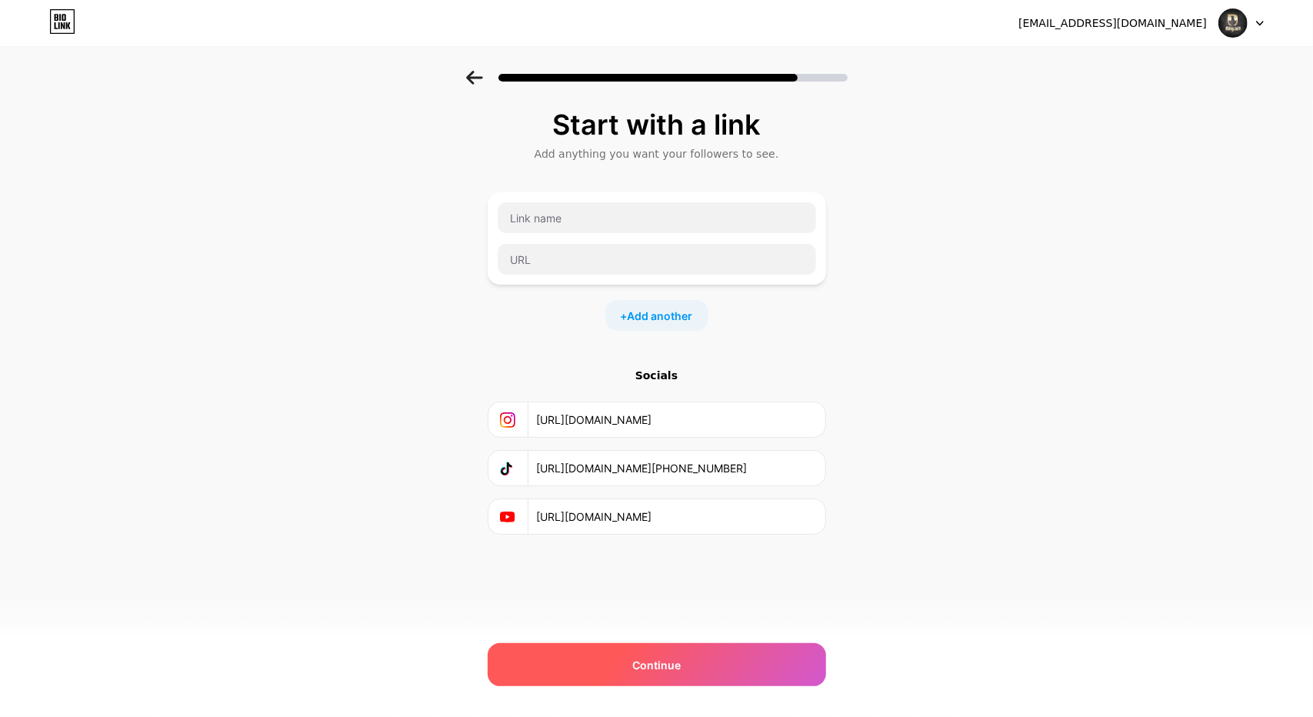
type input "https://youtube.com/@aldawlatv?si=YzwlRKSgqmzt1Omt"
click at [637, 676] on div "Continue" at bounding box center [657, 664] width 338 height 43
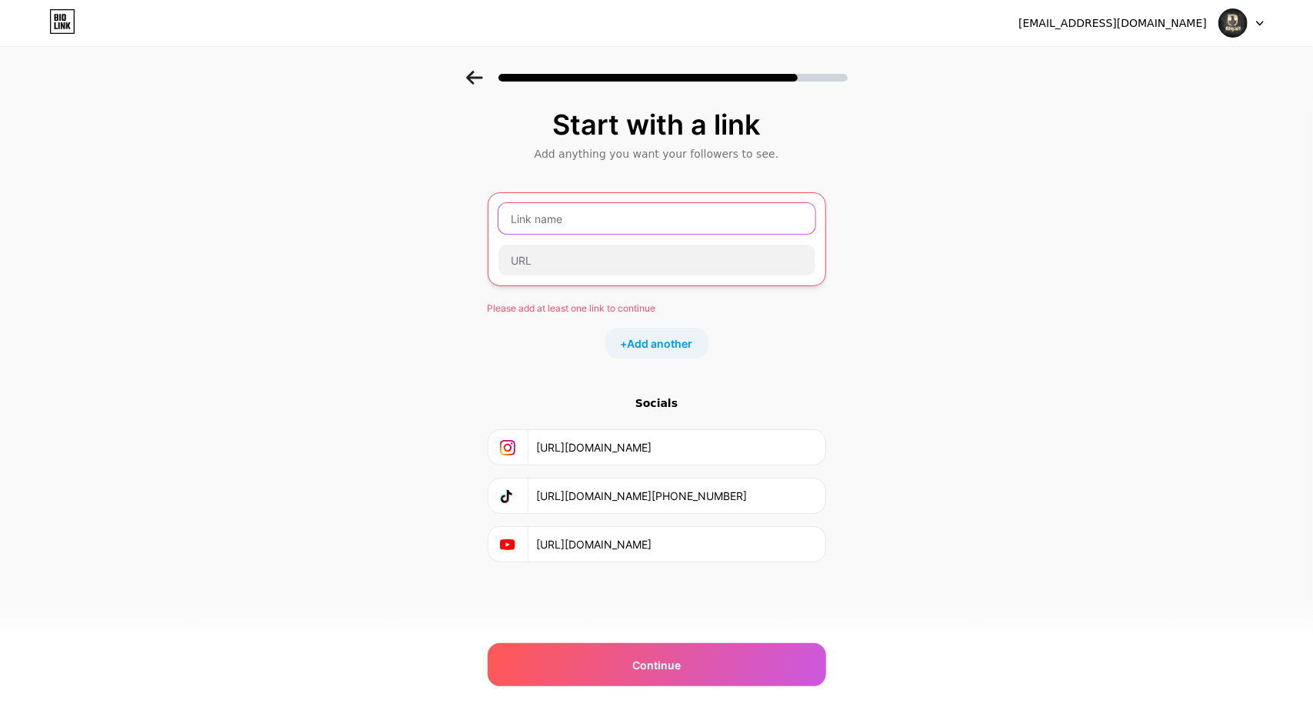
click at [577, 221] on input "text" at bounding box center [656, 218] width 317 height 31
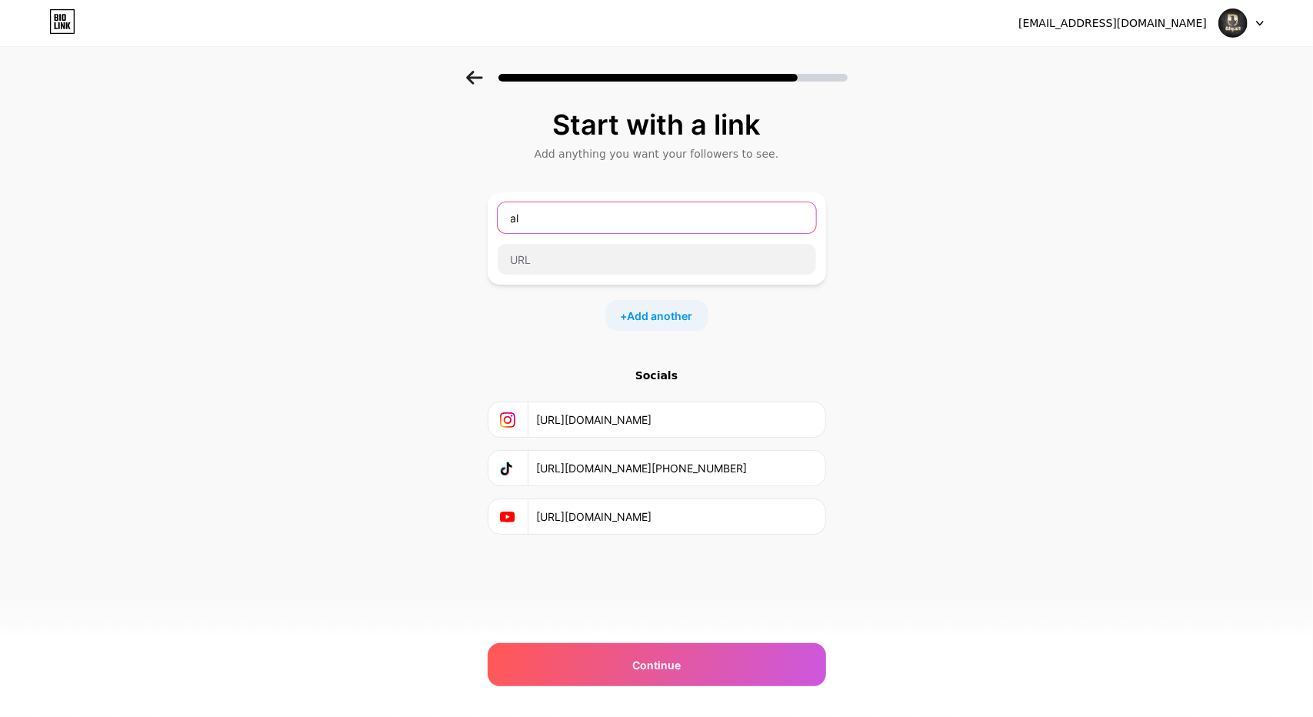
type input "a"
type input "facebook"
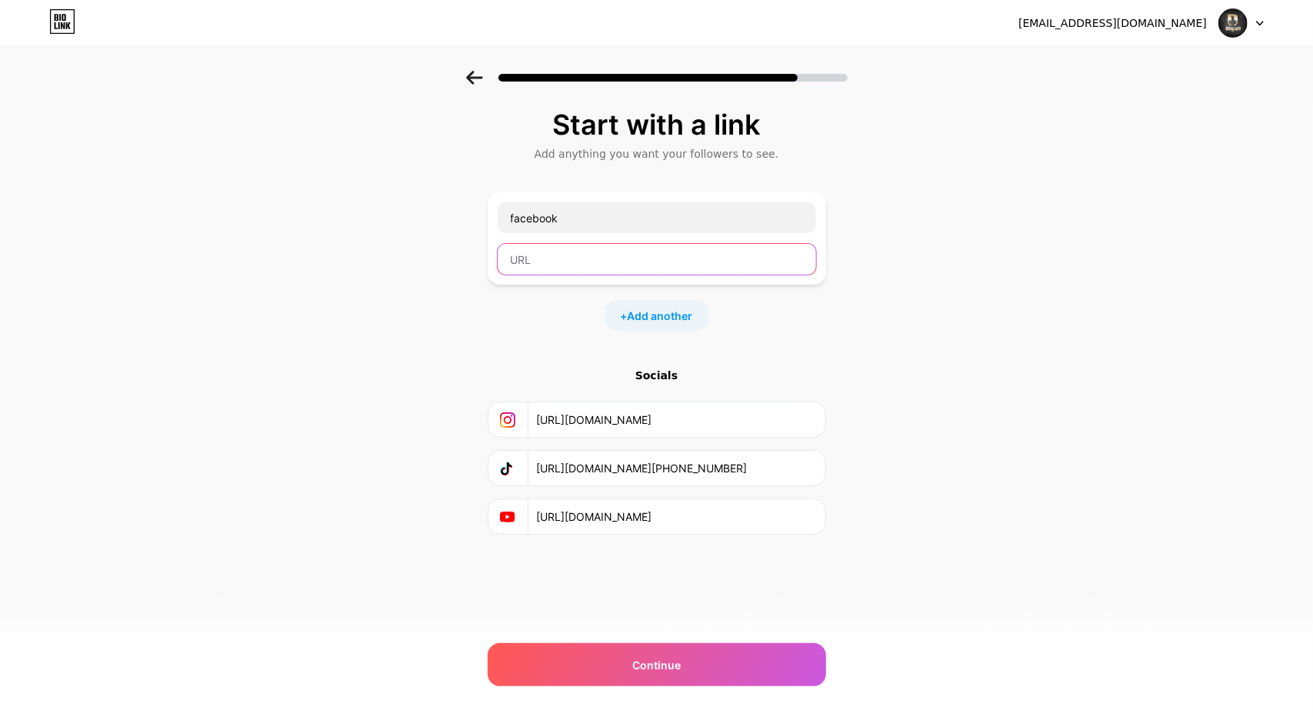
click at [548, 264] on input "text" at bounding box center [657, 259] width 318 height 31
paste input "https://www.facebook.com/share/1GR3Qznmbb/?mibextid=wwXIfr"
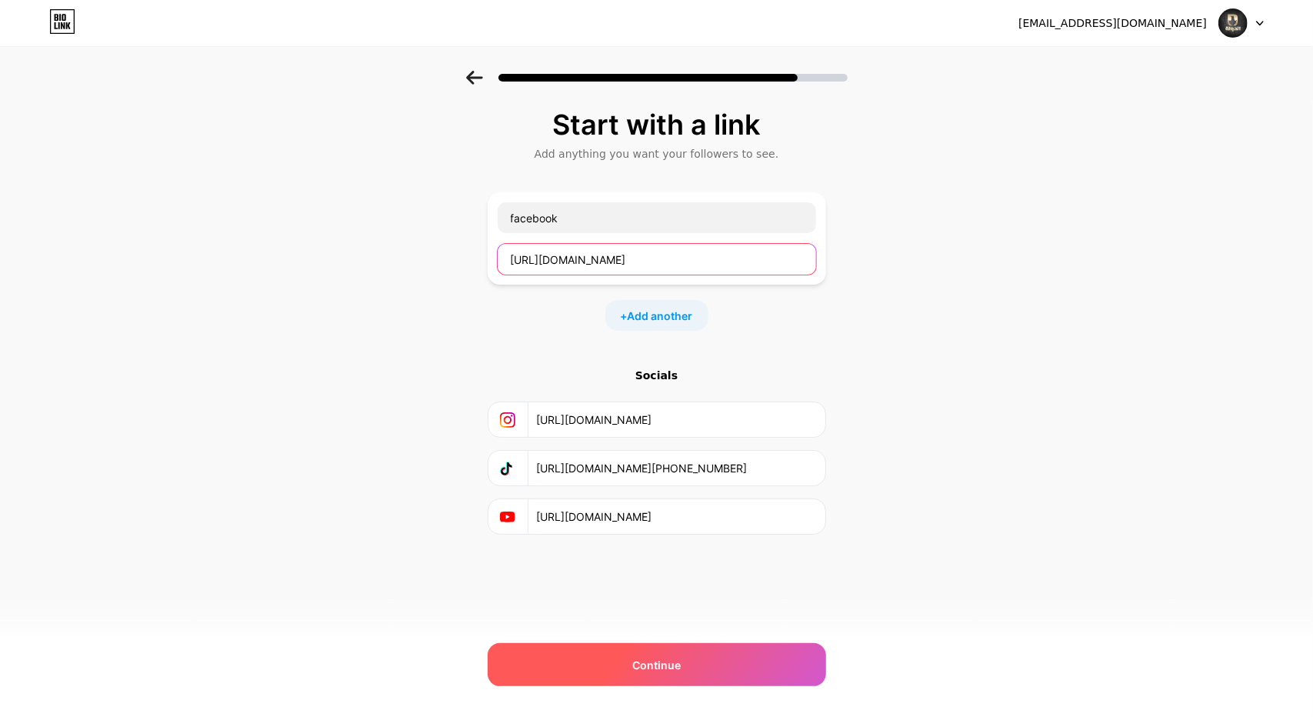
type input "https://www.facebook.com/share/1GR3Qznmbb/?mibextid=wwXIfr"
click at [648, 678] on div "Continue" at bounding box center [657, 664] width 338 height 43
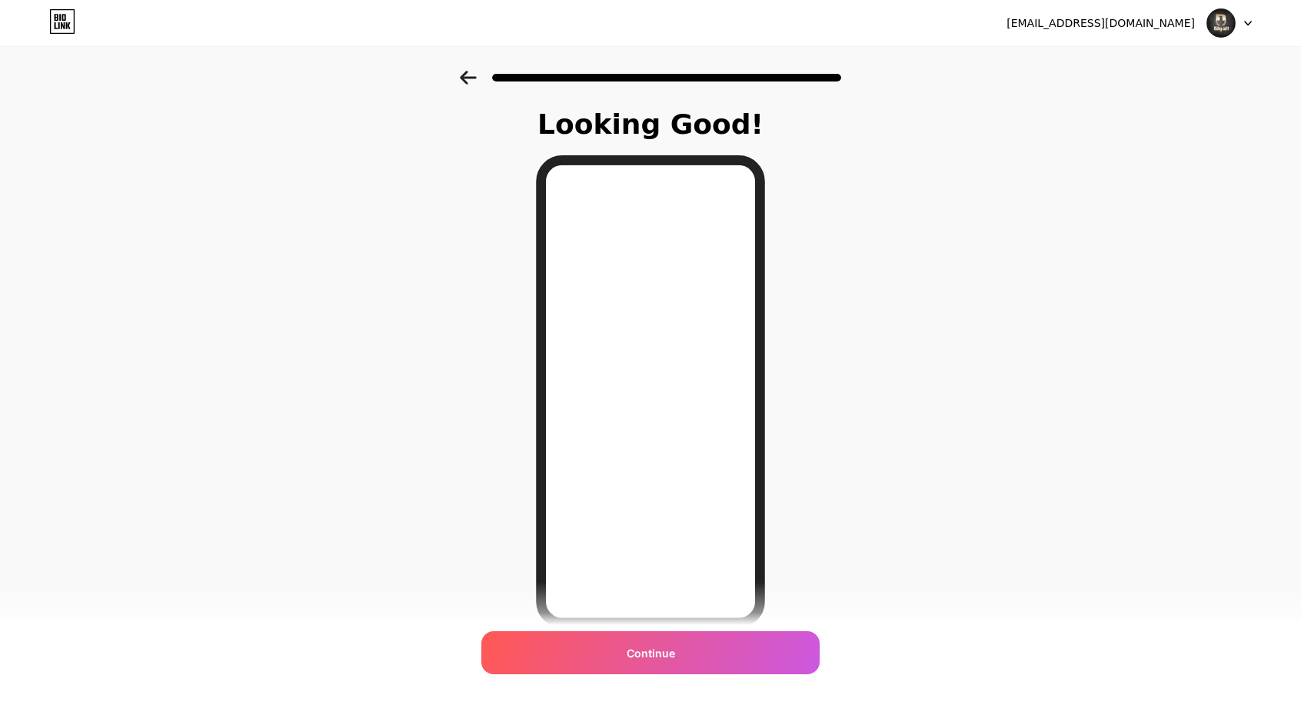
click at [469, 76] on icon at bounding box center [468, 78] width 16 height 14
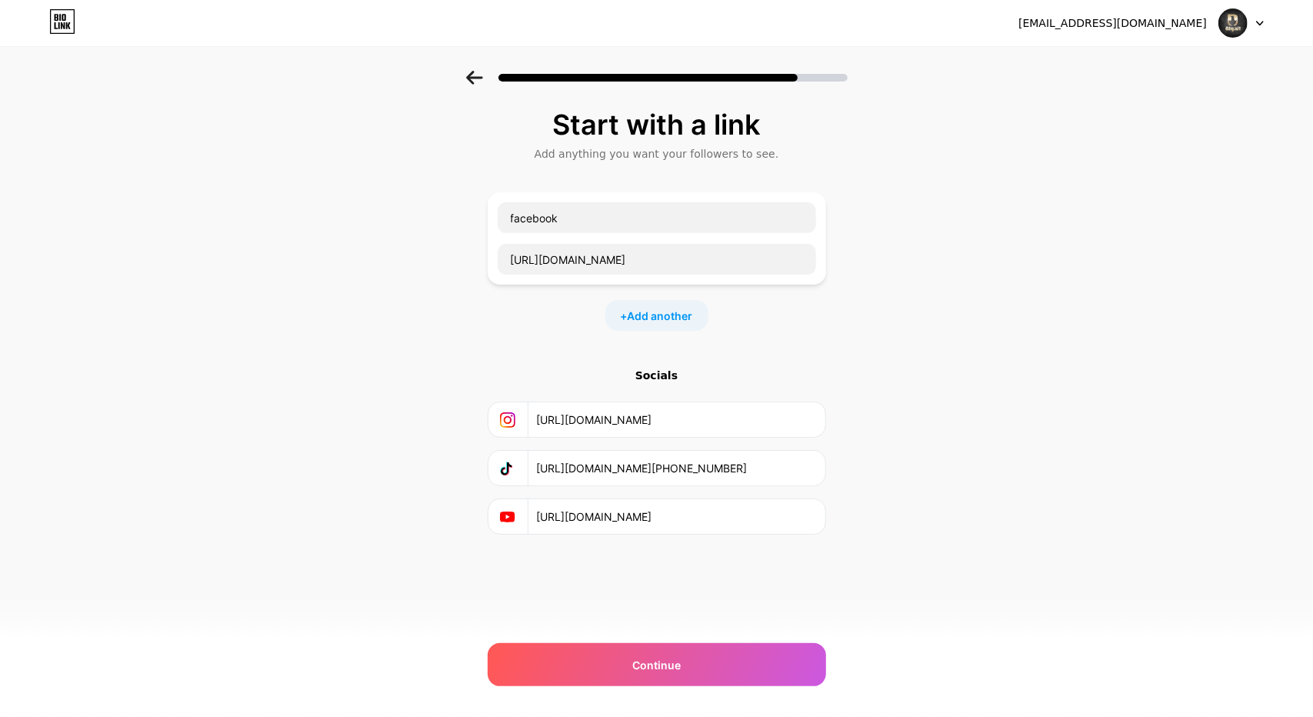
click at [469, 76] on icon at bounding box center [474, 78] width 16 height 14
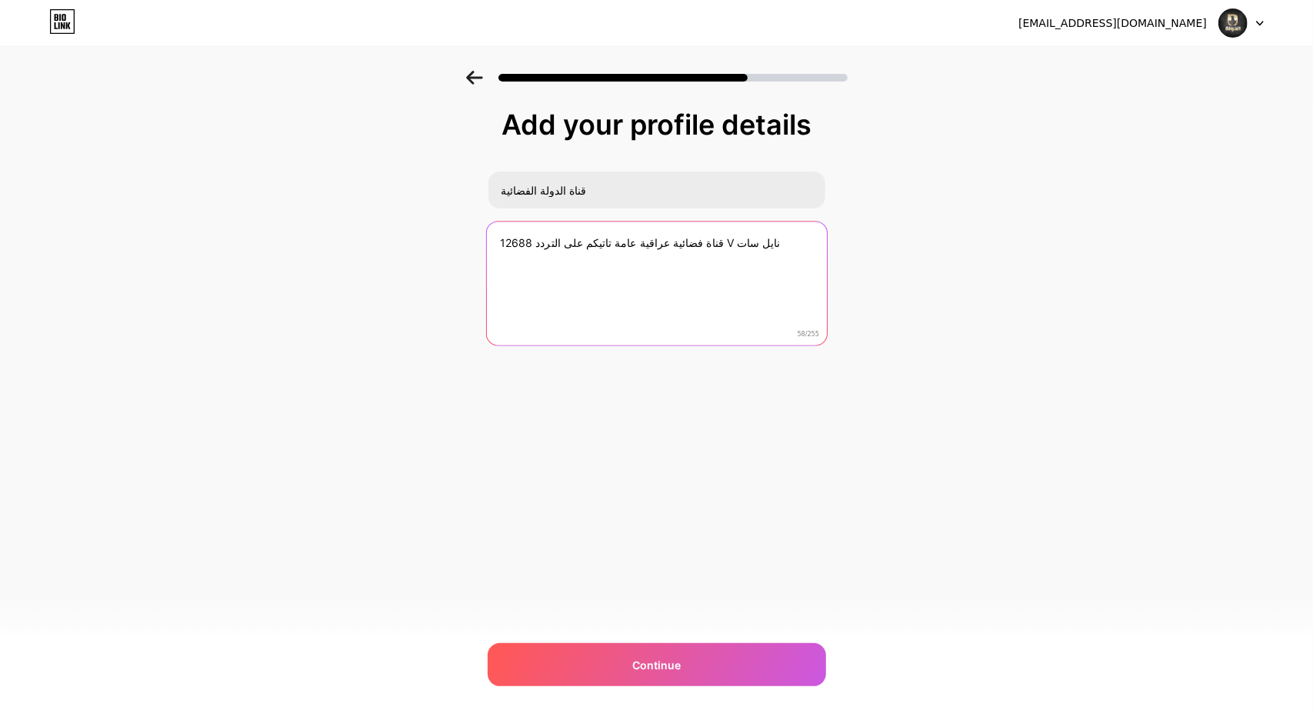
click at [690, 241] on textarea "قناة فضائية عراقية عامة تاتيكم على التردد 12688 V نايل سات" at bounding box center [656, 283] width 340 height 125
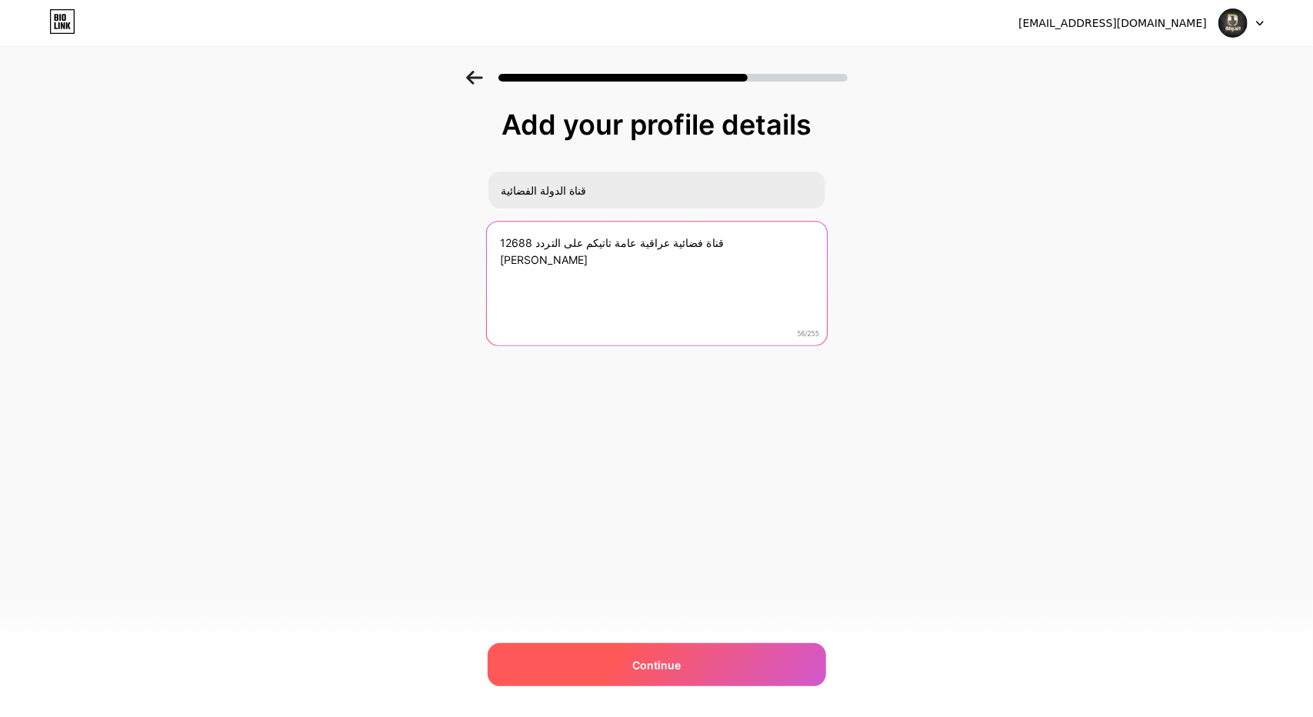
type textarea "قناة فضائية عراقية عامة تاتيكم على التردد 12688 نايل سات"
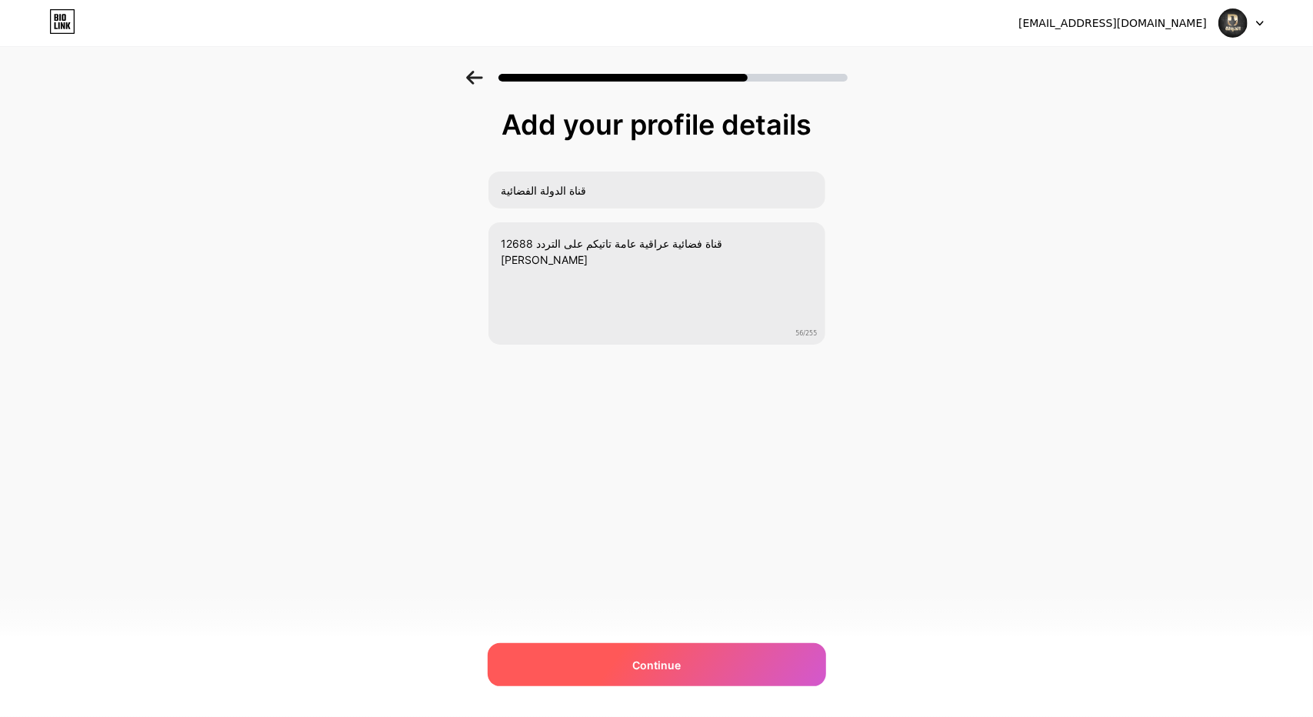
click at [633, 665] on span "Continue" at bounding box center [656, 665] width 48 height 16
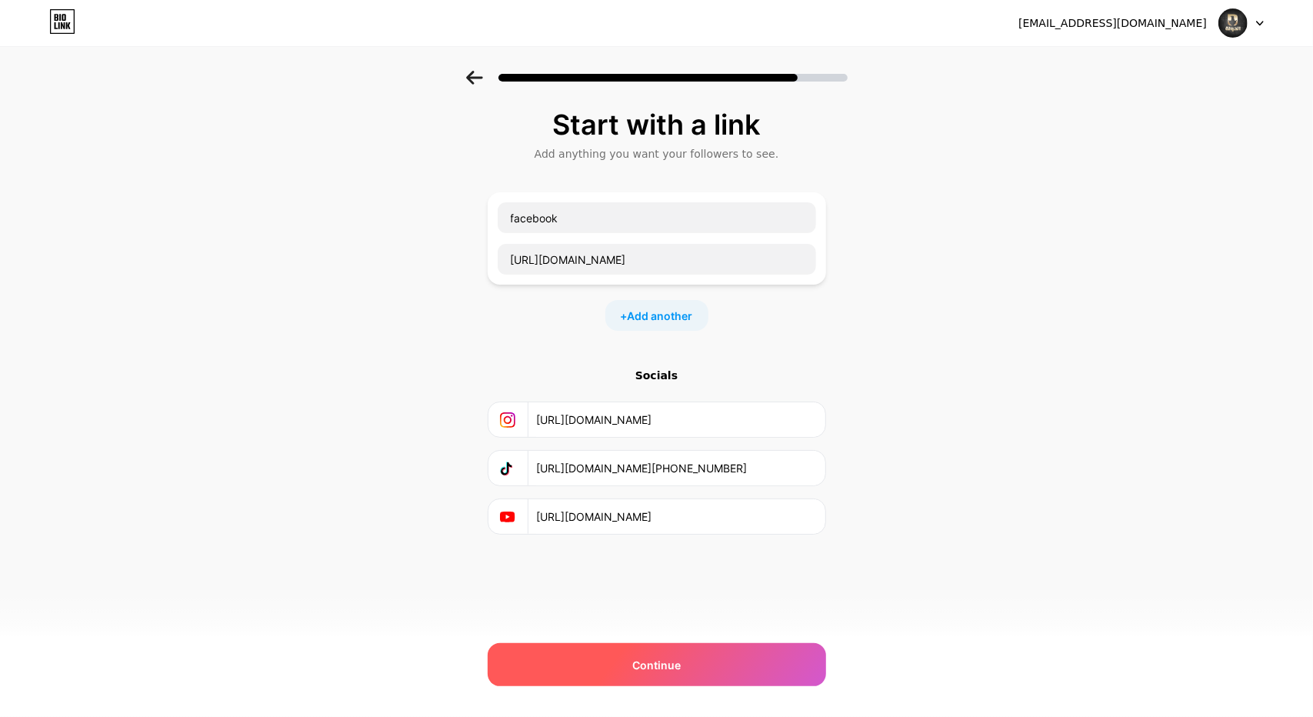
click at [658, 665] on span "Continue" at bounding box center [656, 665] width 48 height 16
click at [623, 660] on div "Continue" at bounding box center [657, 664] width 338 height 43
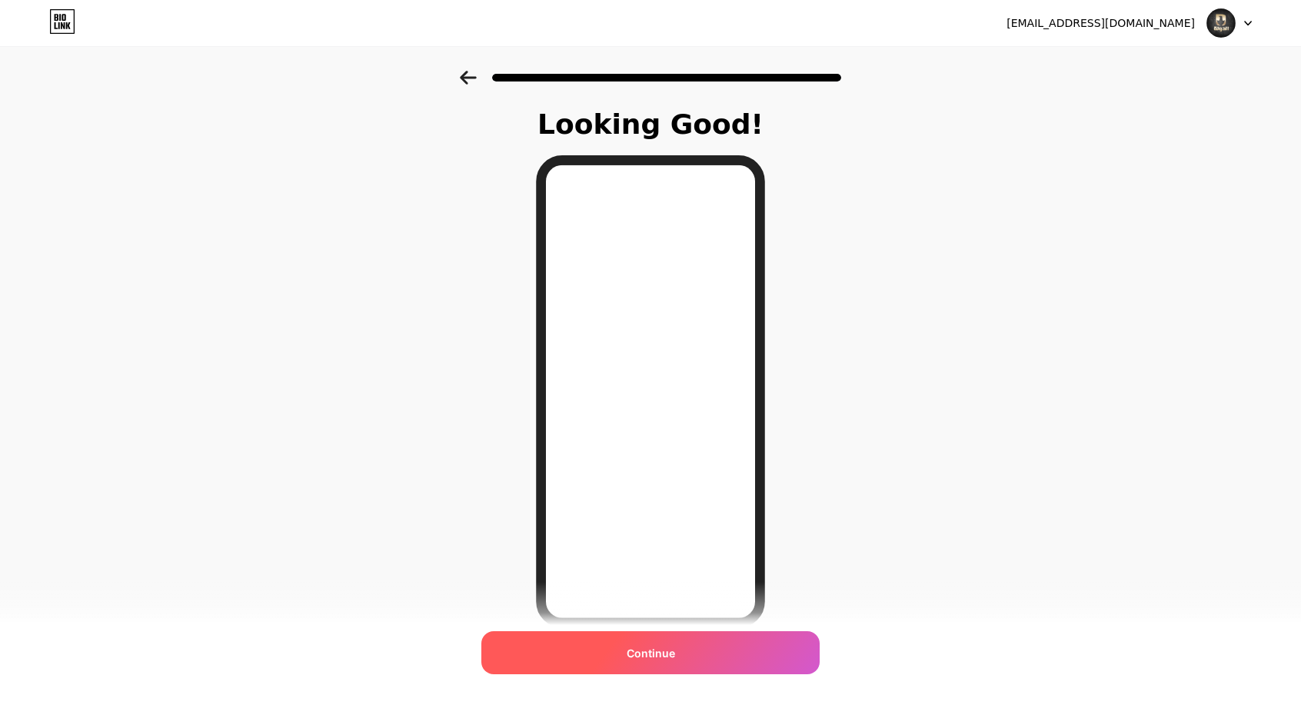
click at [630, 653] on div "Continue" at bounding box center [650, 652] width 338 height 43
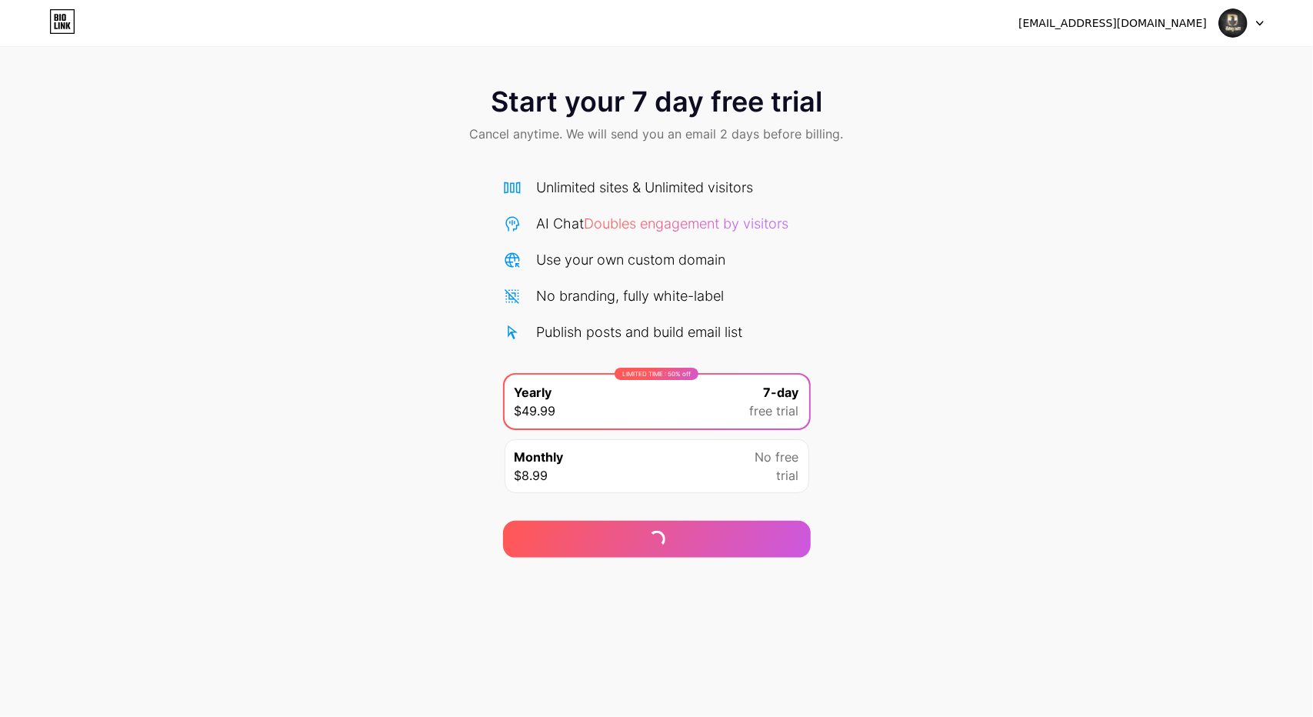
click at [1259, 25] on icon at bounding box center [1260, 23] width 8 height 5
click at [1259, 22] on icon at bounding box center [1260, 23] width 8 height 5
click at [1232, 17] on img at bounding box center [1232, 22] width 29 height 29
click at [1190, 13] on div "[EMAIL_ADDRESS][DOMAIN_NAME]" at bounding box center [1140, 23] width 245 height 28
click at [1155, 17] on div "[EMAIL_ADDRESS][DOMAIN_NAME]" at bounding box center [1112, 23] width 188 height 16
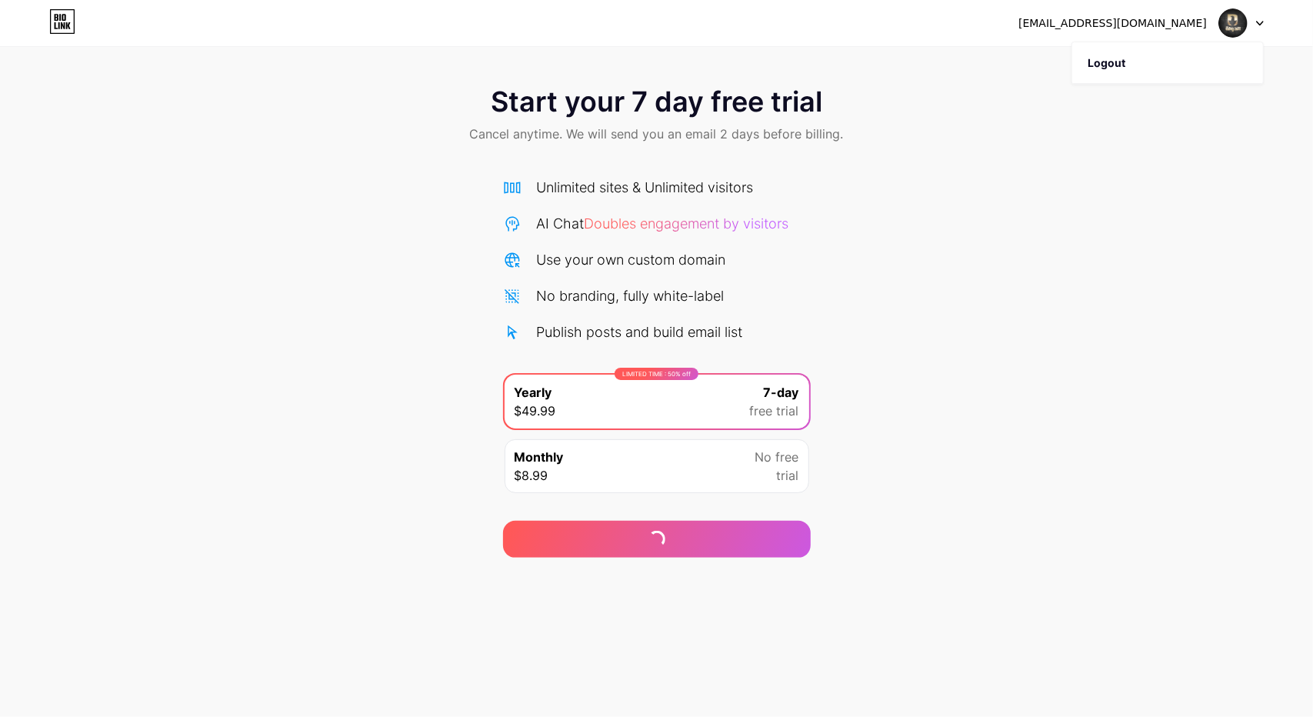
drag, startPoint x: 1020, startPoint y: 12, endPoint x: 974, endPoint y: 33, distance: 50.9
click at [1018, 13] on div "aldawlatv1@gmail.com Logout" at bounding box center [656, 23] width 1313 height 28
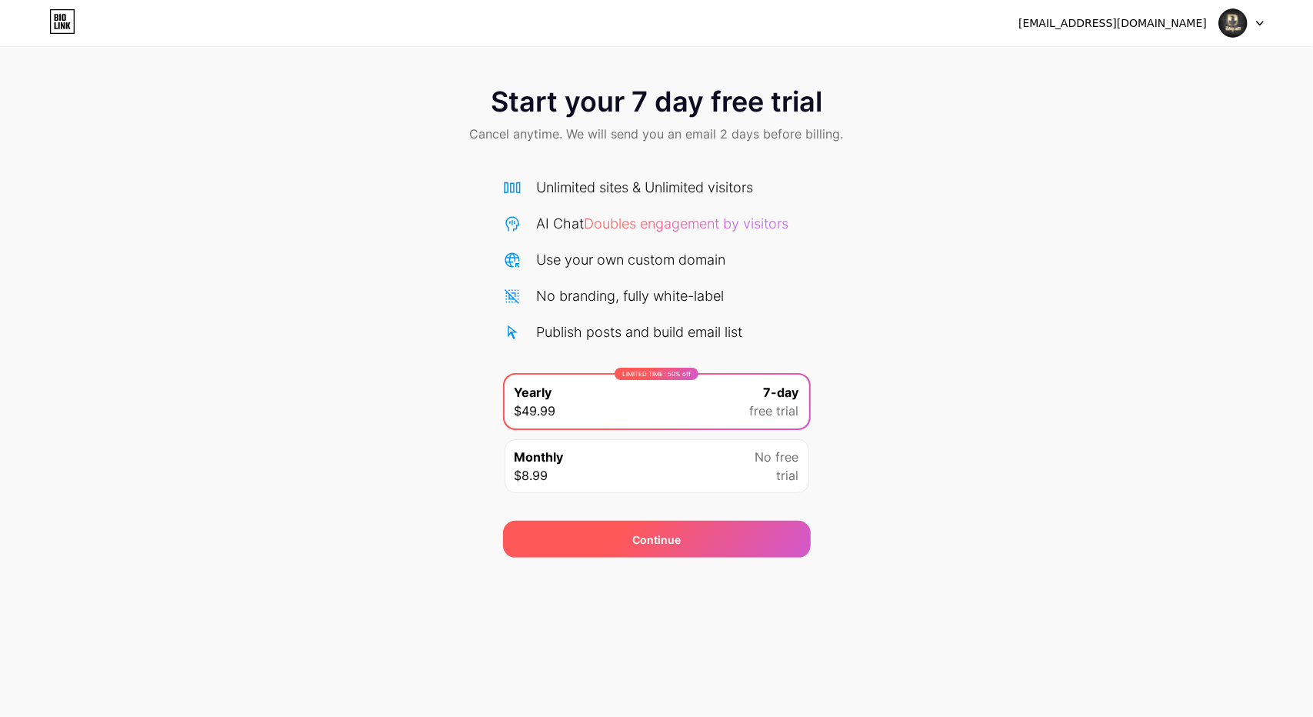
click at [665, 547] on div "Continue" at bounding box center [657, 539] width 308 height 37
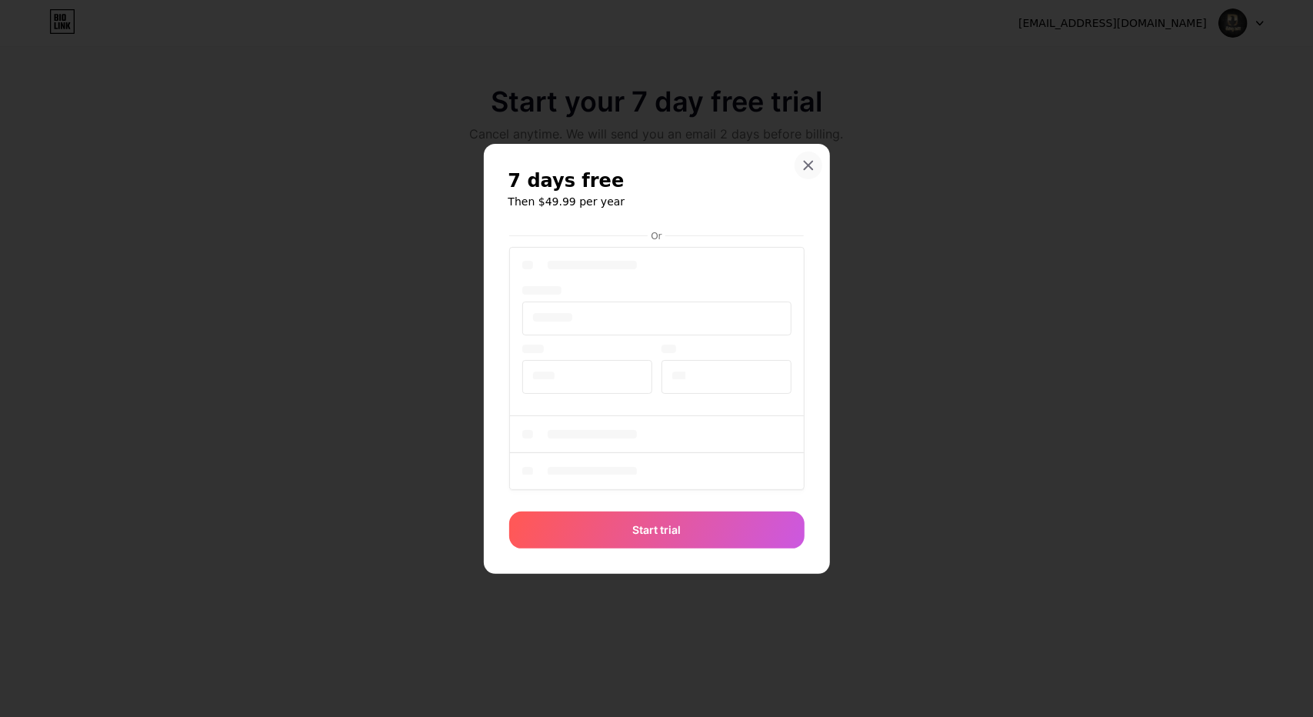
click at [815, 158] on div at bounding box center [808, 165] width 28 height 28
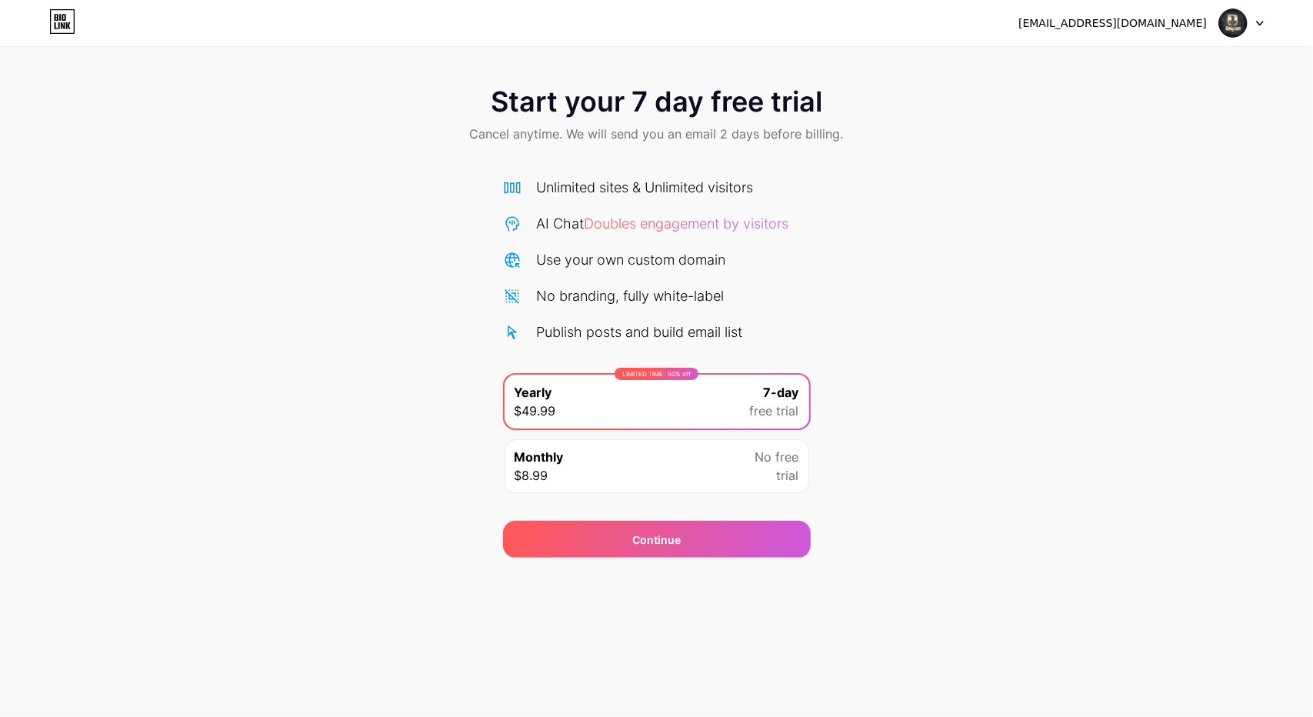
click at [638, 470] on div "Monthly $8.99 No free trial" at bounding box center [656, 466] width 305 height 54
click at [759, 412] on span "free trial" at bounding box center [774, 410] width 49 height 18
click at [1227, 29] on img at bounding box center [1232, 22] width 29 height 29
click at [1152, 10] on div "[EMAIL_ADDRESS][DOMAIN_NAME]" at bounding box center [1140, 23] width 245 height 28
click at [1141, 24] on div "[EMAIL_ADDRESS][DOMAIN_NAME]" at bounding box center [1112, 23] width 188 height 16
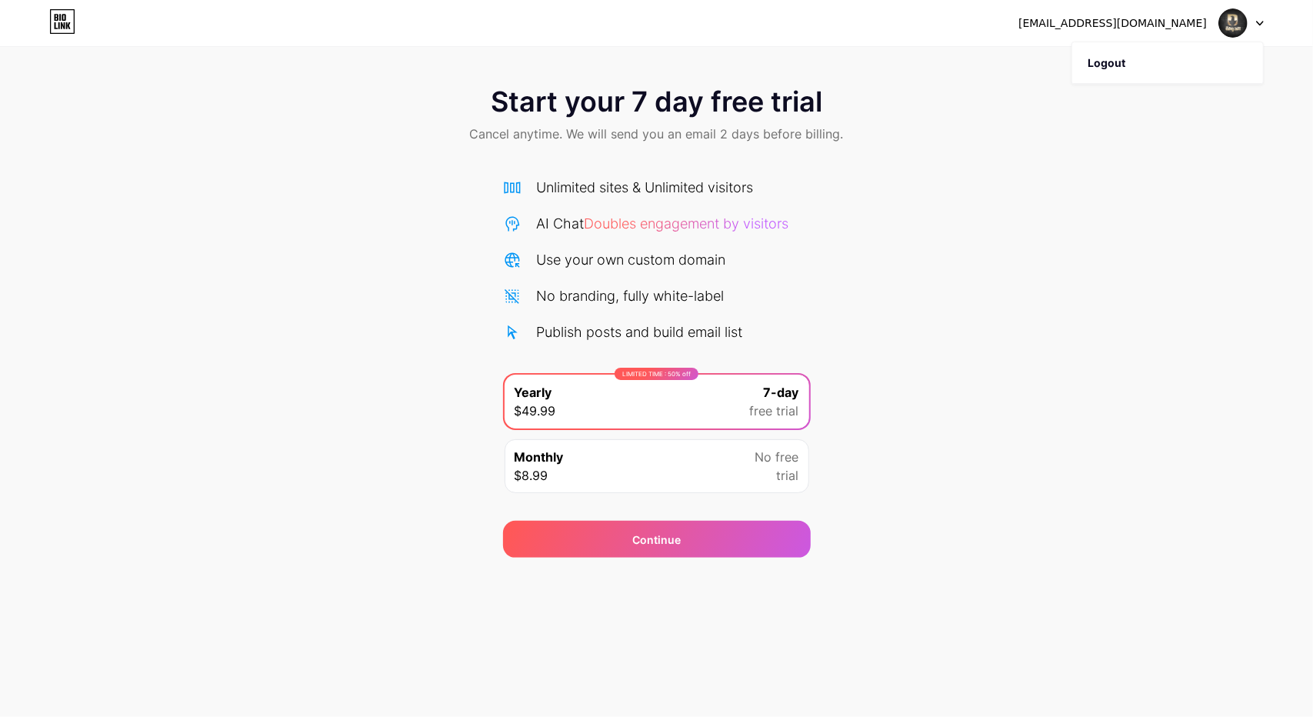
drag, startPoint x: 914, startPoint y: 78, endPoint x: 913, endPoint y: 99, distance: 21.5
click at [914, 81] on div "Start your 7 day free trial Cancel anytime. We will send you an email 2 days be…" at bounding box center [656, 116] width 1313 height 91
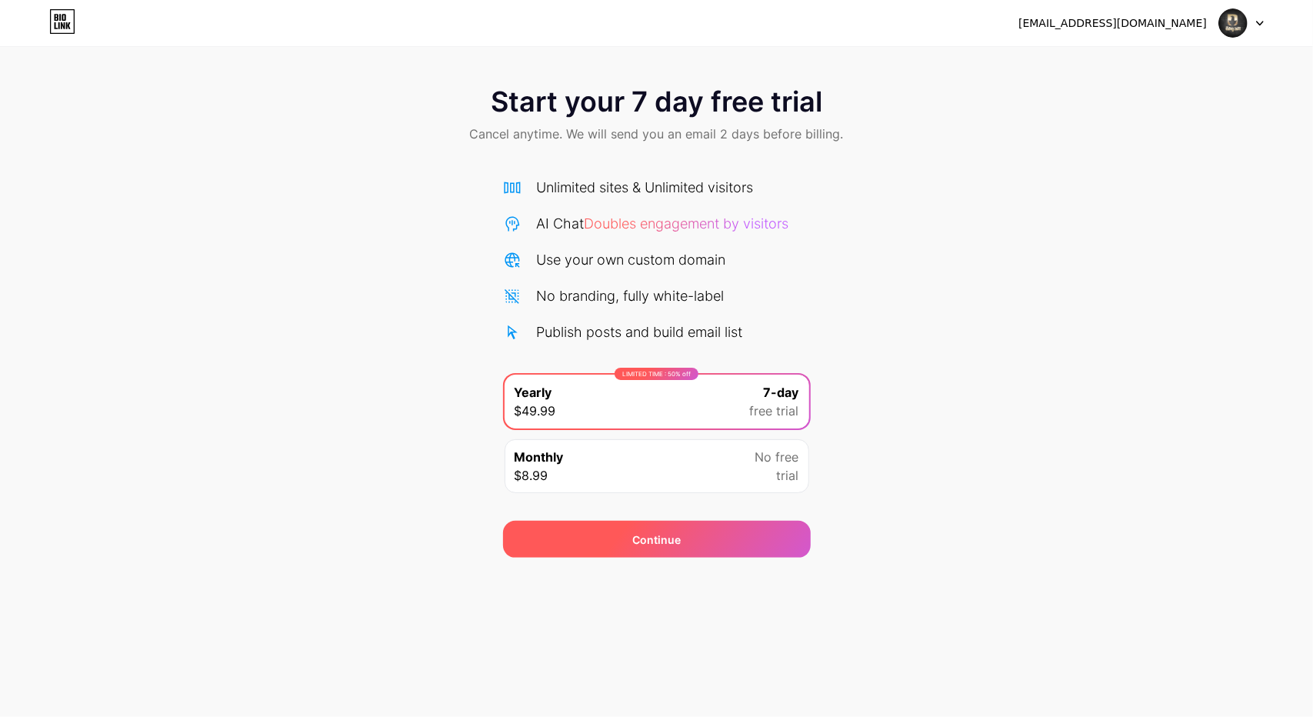
click at [651, 542] on div "Continue" at bounding box center [656, 539] width 48 height 16
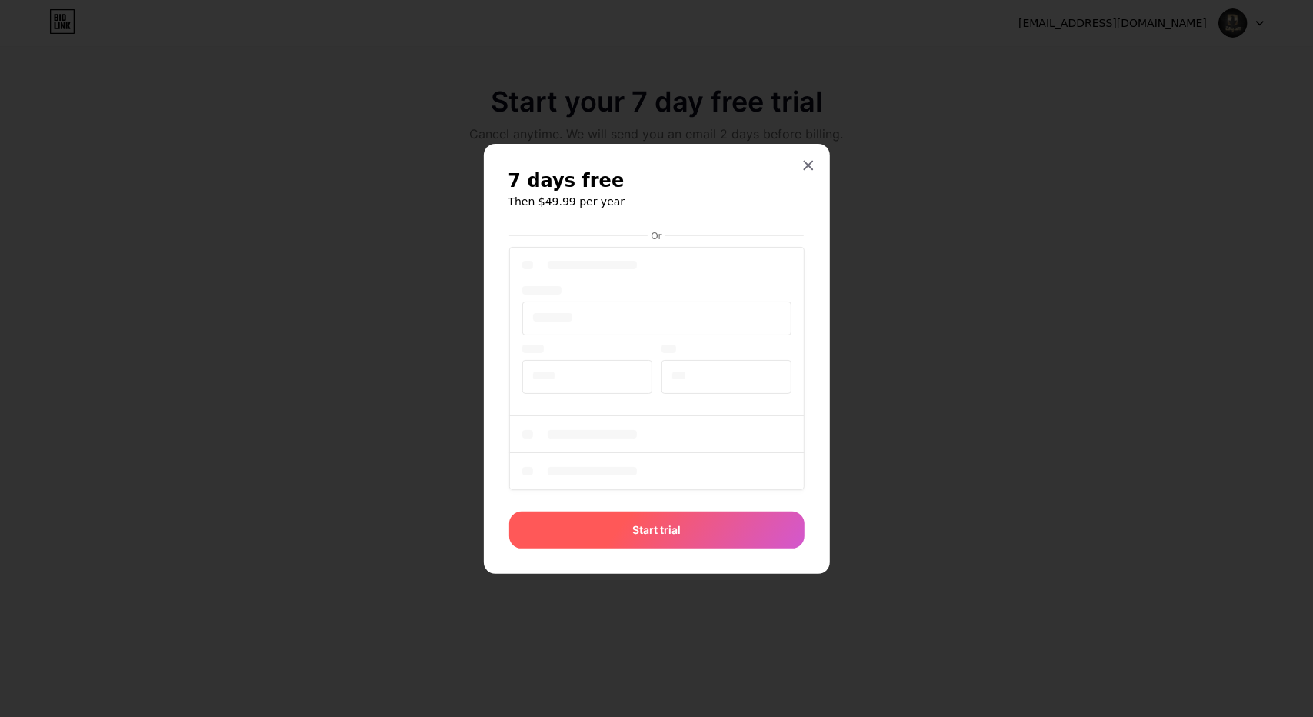
click at [638, 517] on div "Start trial" at bounding box center [656, 529] width 295 height 37
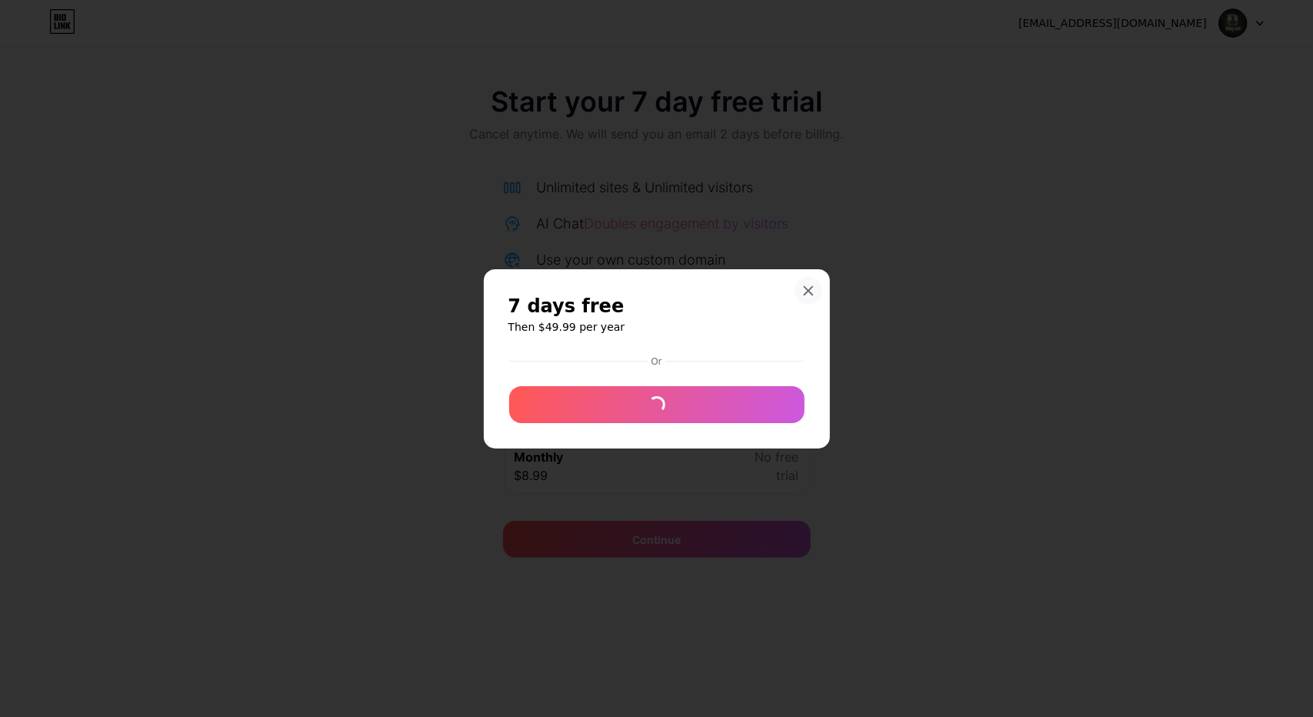
click at [807, 288] on icon at bounding box center [808, 291] width 12 height 12
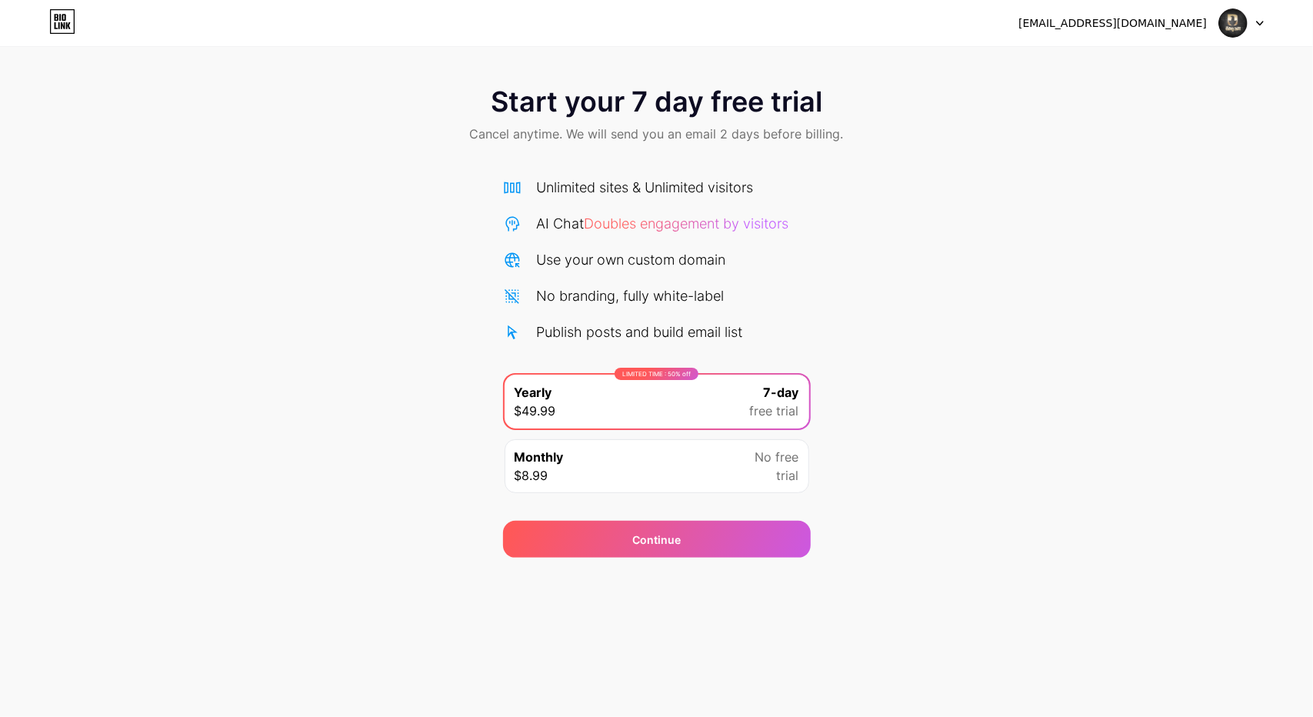
click at [665, 398] on div "LIMITED TIME : 50% off Yearly $49.99 7-day free trial" at bounding box center [656, 401] width 305 height 54
click at [1253, 27] on div at bounding box center [1241, 23] width 45 height 28
click at [1206, 15] on div "[EMAIL_ADDRESS][DOMAIN_NAME]" at bounding box center [1112, 23] width 188 height 16
click at [1190, 21] on div "[EMAIL_ADDRESS][DOMAIN_NAME]" at bounding box center [1112, 23] width 188 height 16
click at [80, 21] on div "aldawlatv1@gmail.com Logout" at bounding box center [656, 23] width 1313 height 28
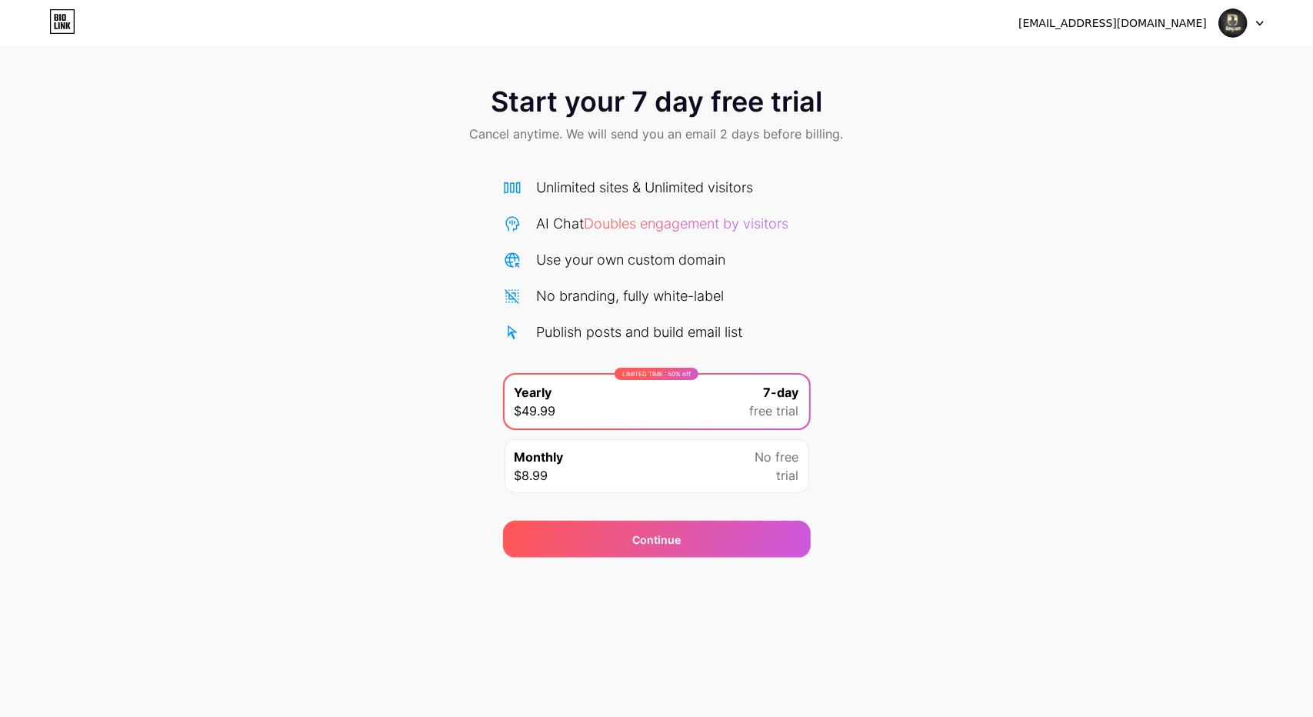
click at [68, 24] on icon at bounding box center [62, 21] width 26 height 25
click at [627, 225] on span "Doubles engagement by visitors" at bounding box center [686, 223] width 205 height 16
click at [729, 226] on span "Doubles engagement by visitors" at bounding box center [686, 223] width 205 height 16
click at [680, 259] on div "Use your own custom domain" at bounding box center [631, 259] width 189 height 21
click at [564, 469] on div "Monthly $8.99 No free trial" at bounding box center [656, 466] width 305 height 54
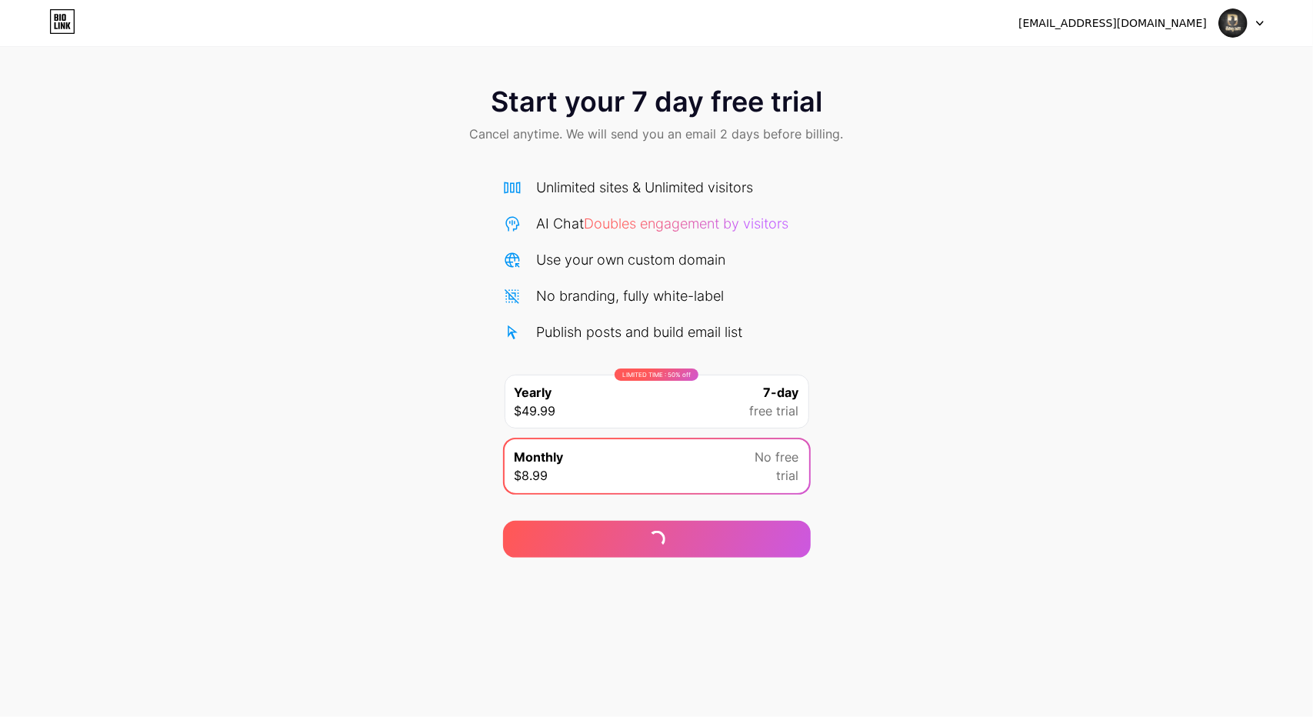
click at [594, 408] on div "LIMITED TIME : 50% off Yearly $49.99 7-day free trial" at bounding box center [656, 401] width 305 height 54
